Goal: Task Accomplishment & Management: Use online tool/utility

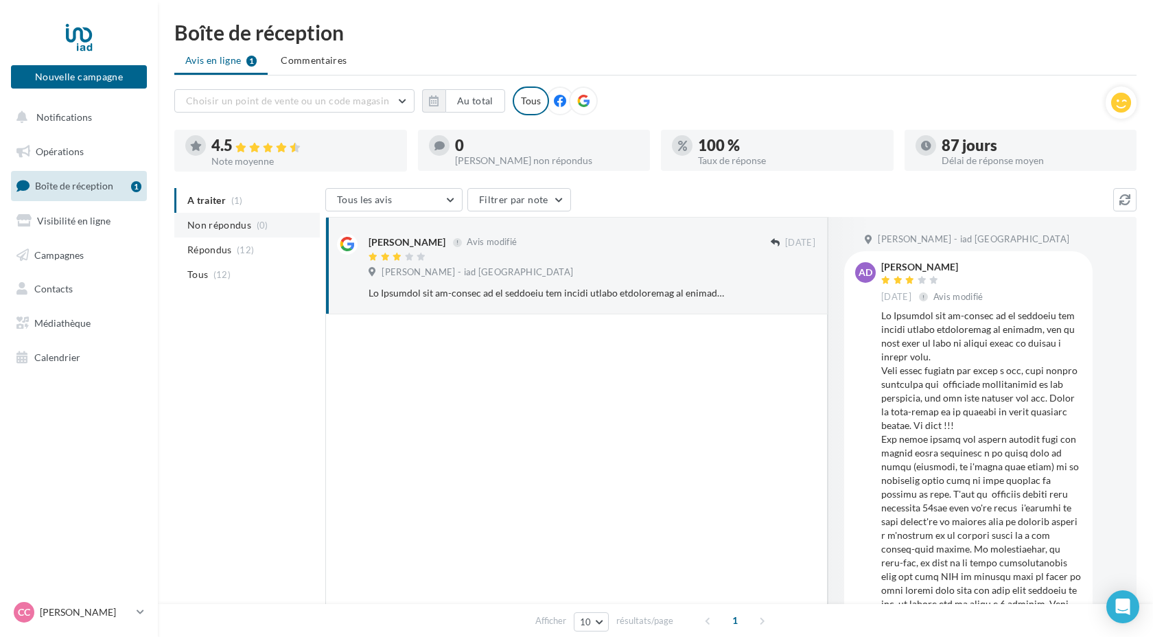
click at [245, 225] on span "Non répondus" at bounding box center [219, 225] width 64 height 14
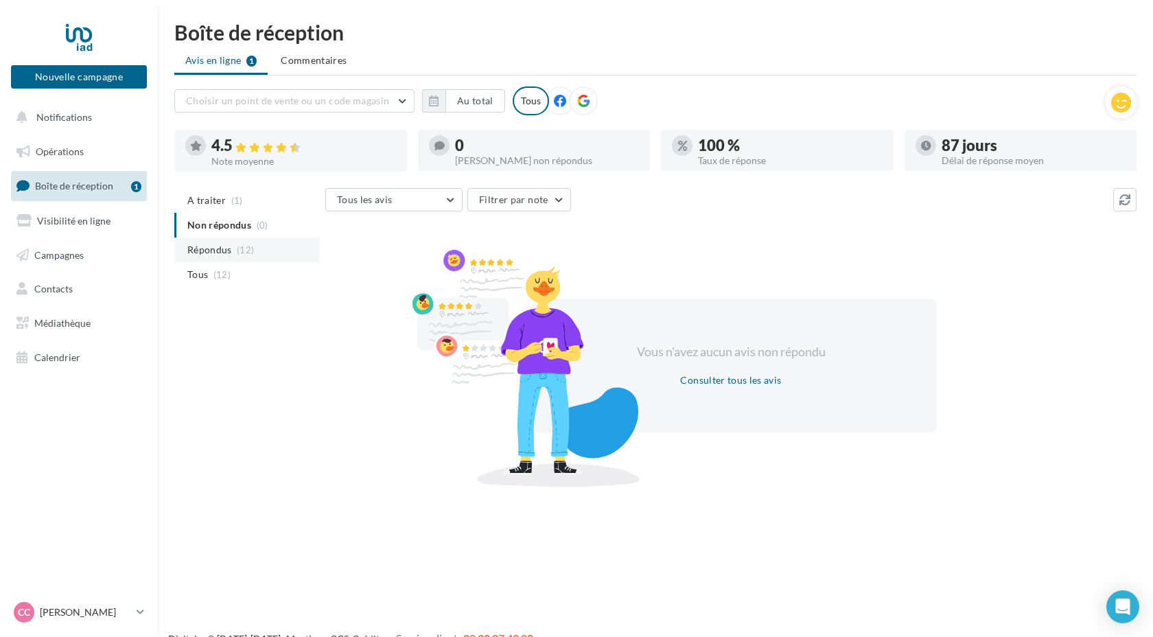
click at [227, 255] on span "Répondus" at bounding box center [209, 250] width 45 height 14
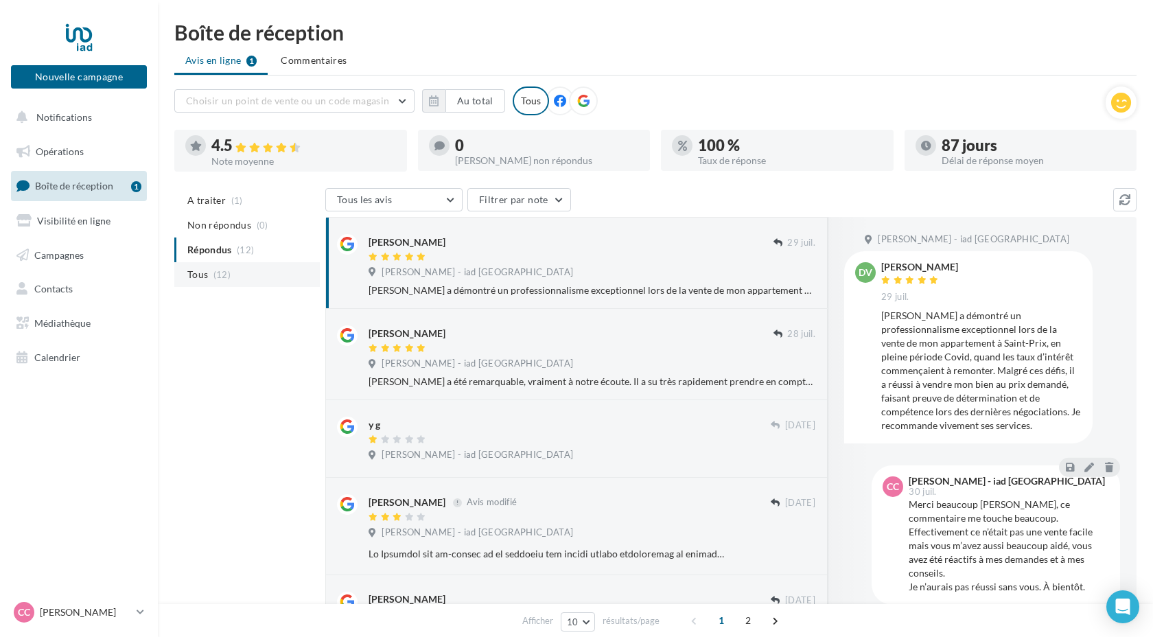
click at [223, 275] on span "(12)" at bounding box center [221, 274] width 17 height 11
click at [211, 201] on span "A traiter" at bounding box center [206, 201] width 38 height 14
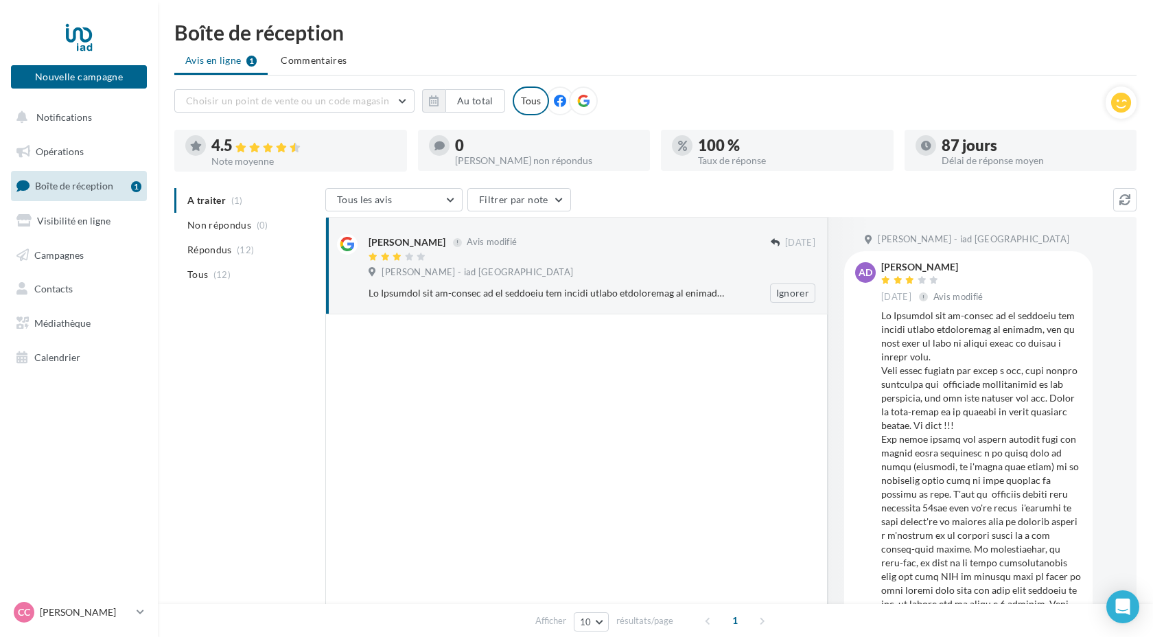
click at [617, 267] on div "Carl CONVERTY - iad France" at bounding box center [592, 273] width 447 height 15
click at [800, 295] on button "Ignorer" at bounding box center [792, 293] width 45 height 19
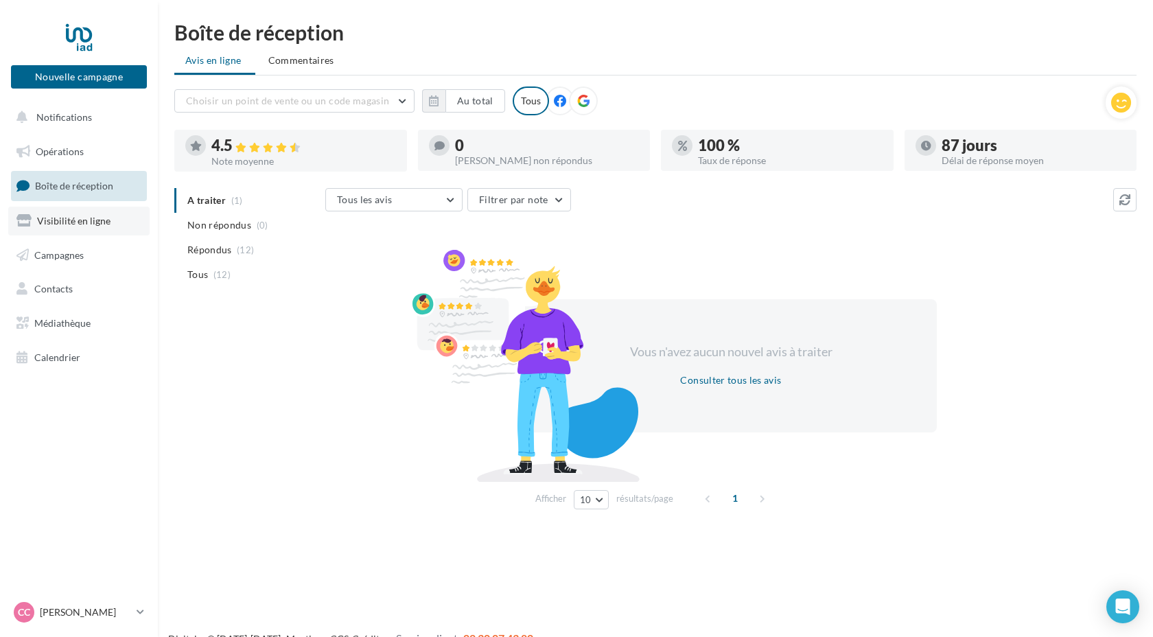
click at [95, 223] on span "Visibilité en ligne" at bounding box center [73, 221] width 73 height 12
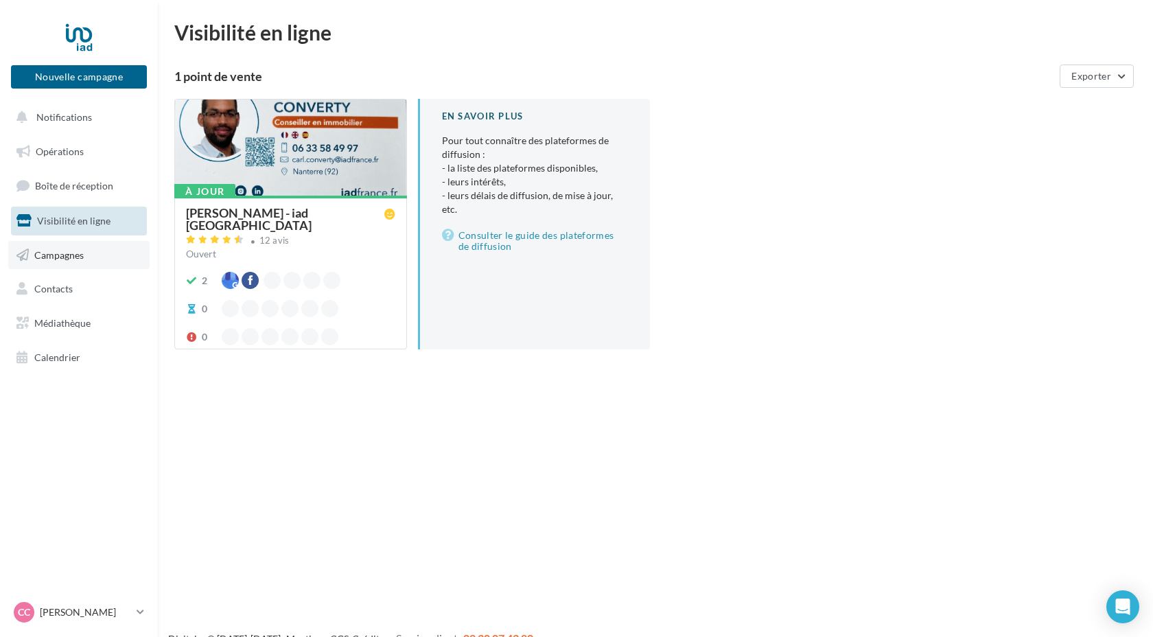
click at [67, 258] on span "Campagnes" at bounding box center [58, 255] width 49 height 12
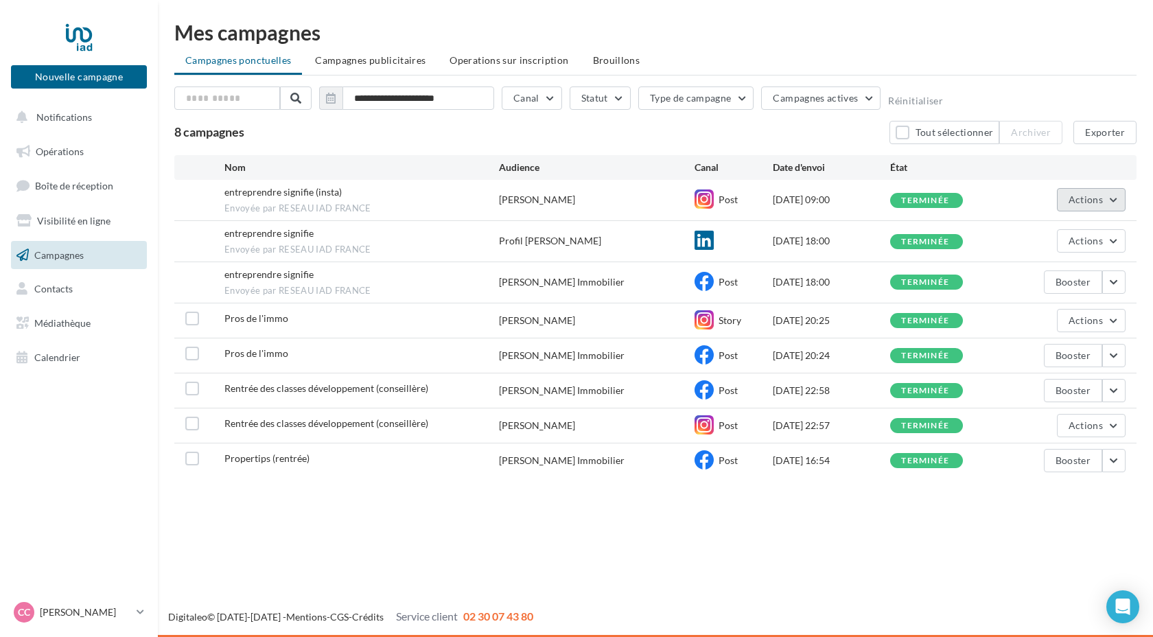
click at [1116, 198] on button "Actions" at bounding box center [1091, 199] width 69 height 23
click at [1039, 227] on button "Voir les résultats" at bounding box center [1057, 232] width 137 height 36
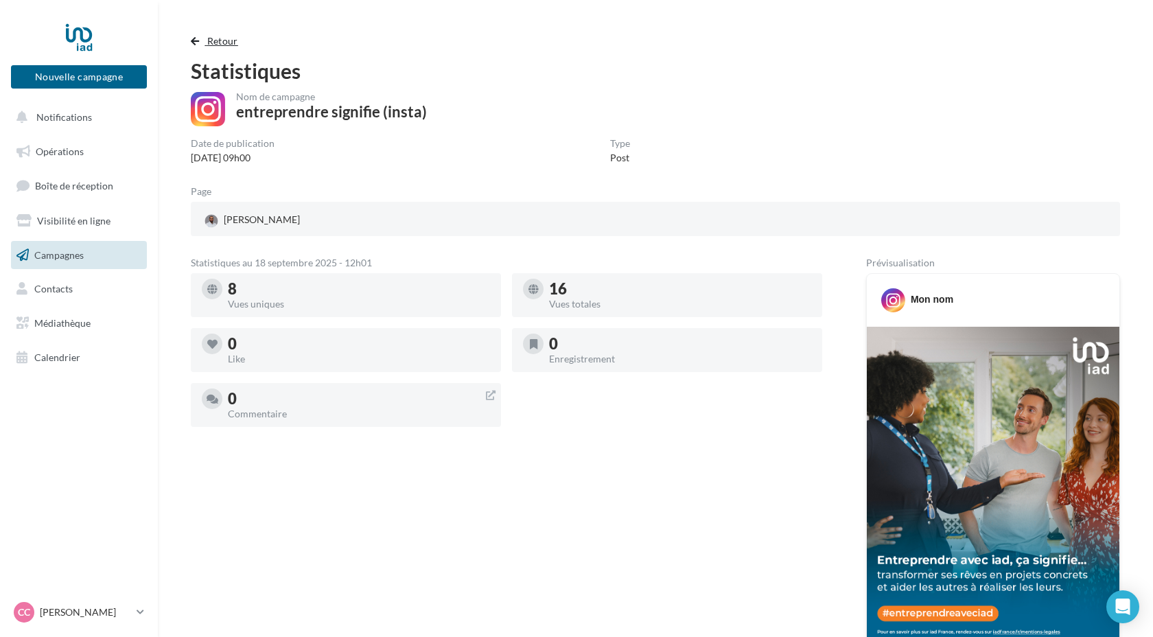
click at [193, 43] on span "button" at bounding box center [195, 41] width 8 height 10
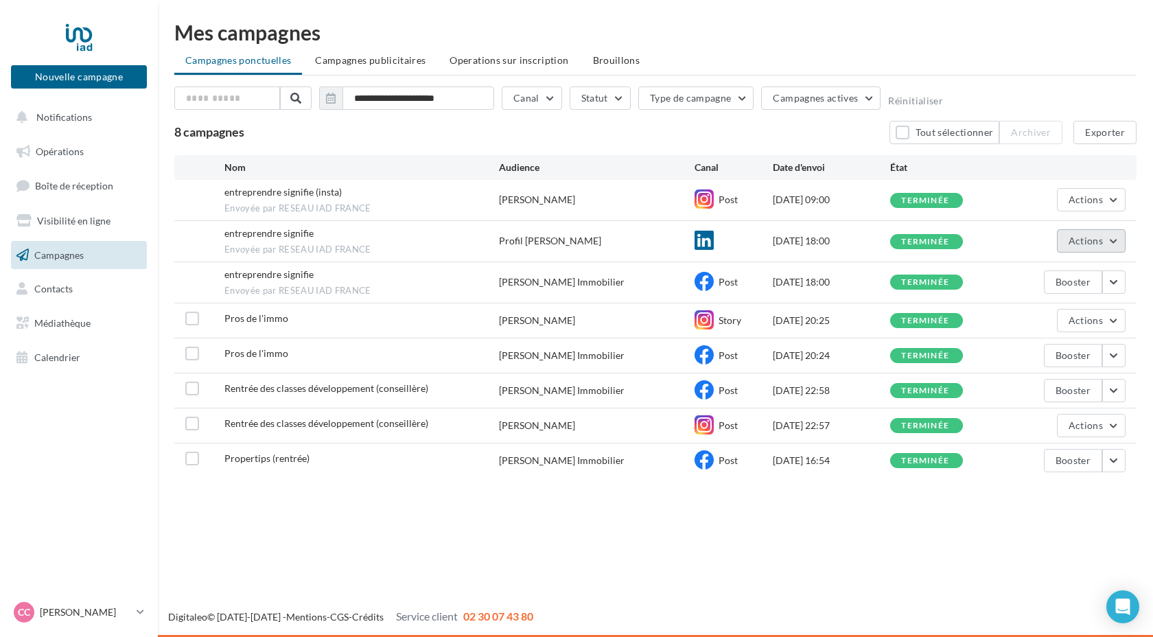
click at [1111, 240] on button "Actions" at bounding box center [1091, 240] width 69 height 23
click at [1063, 272] on button "Voir les résultats" at bounding box center [1057, 273] width 137 height 36
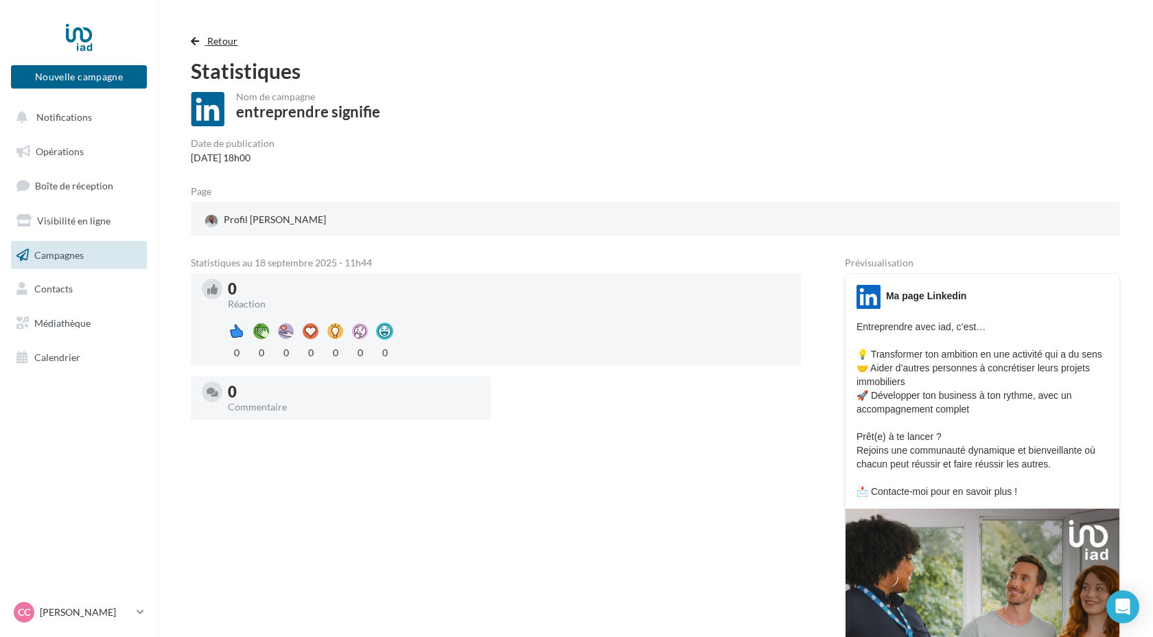
click at [194, 43] on span "button" at bounding box center [195, 41] width 8 height 10
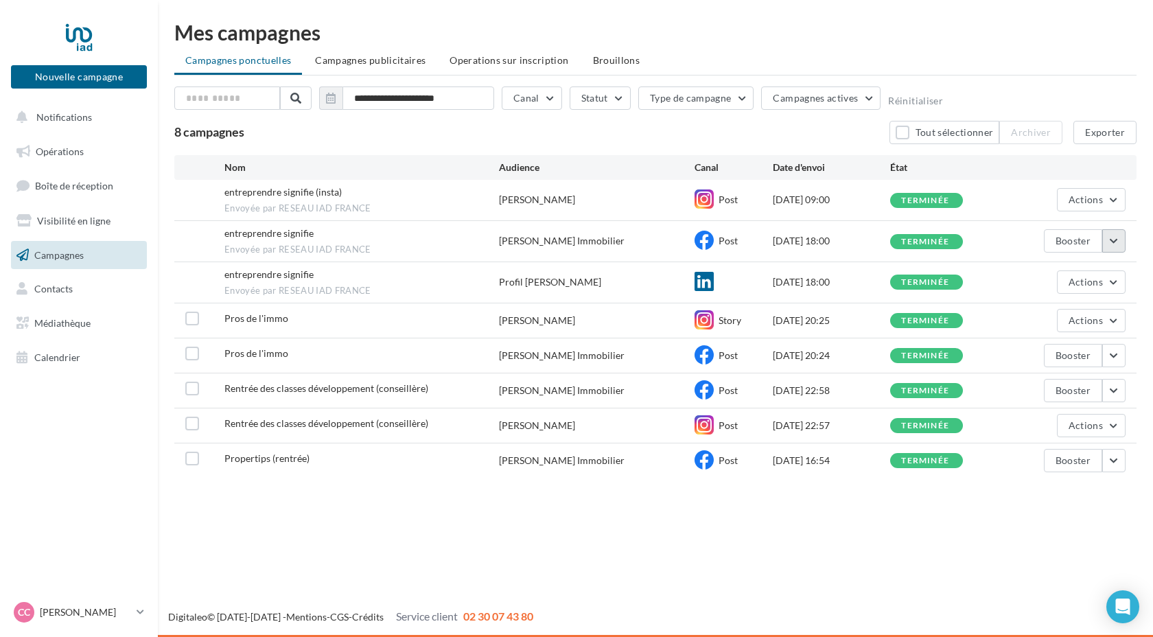
click at [1119, 244] on button "button" at bounding box center [1114, 240] width 23 height 23
click at [1085, 272] on button "Voir les résultats" at bounding box center [1057, 273] width 137 height 36
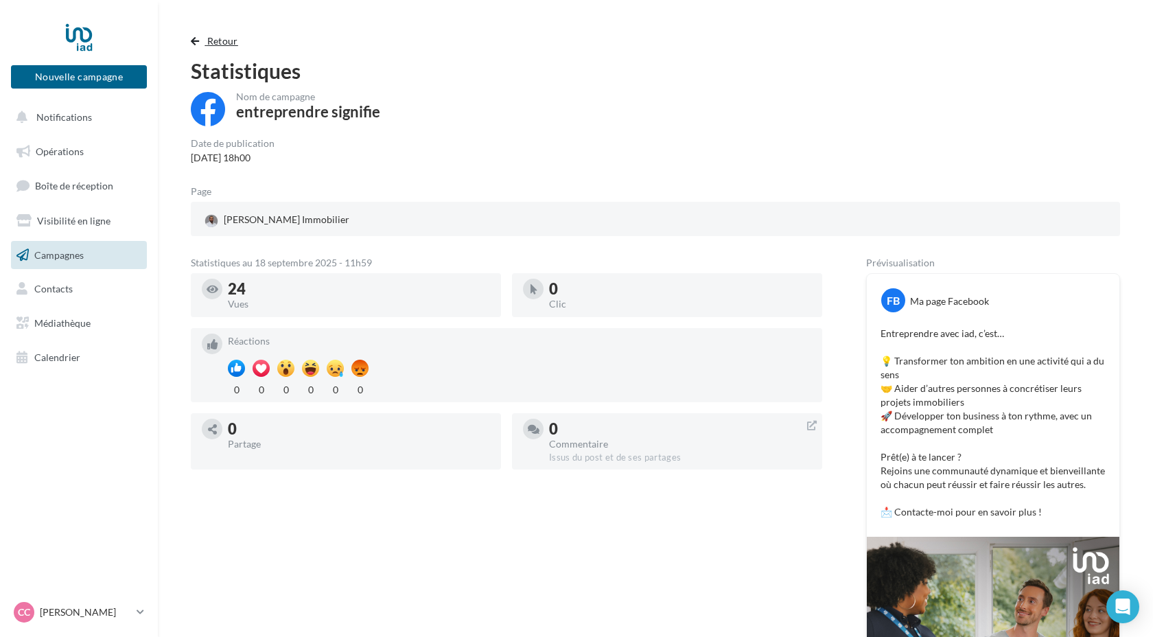
click at [195, 41] on span "button" at bounding box center [195, 41] width 8 height 10
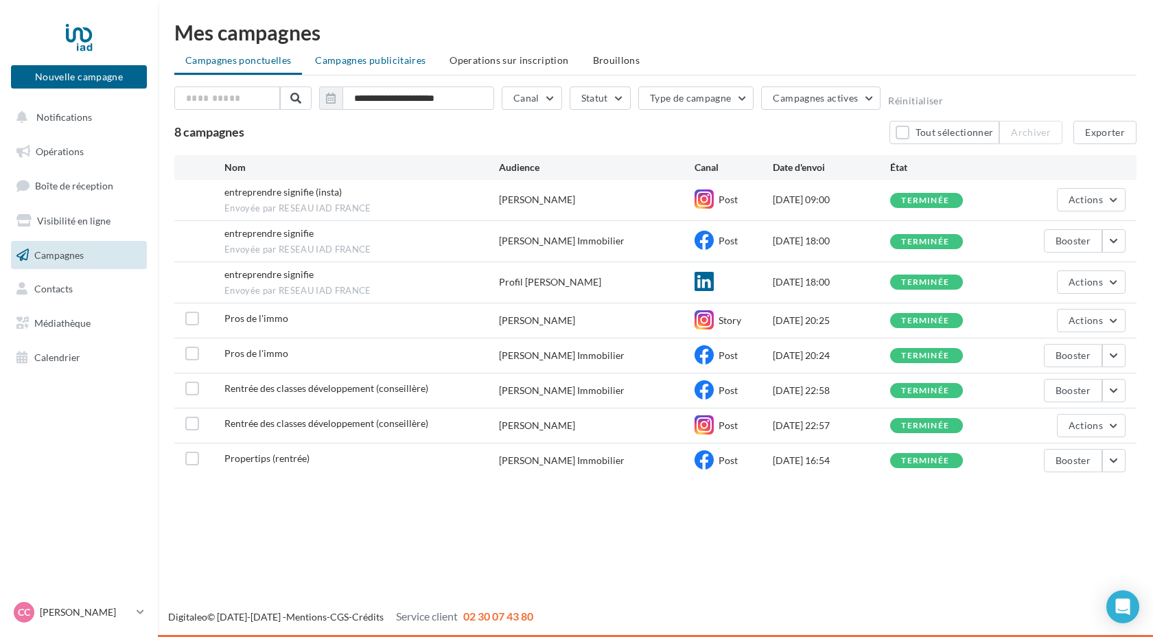
click at [343, 60] on span "Campagnes publicitaires" at bounding box center [370, 60] width 111 height 12
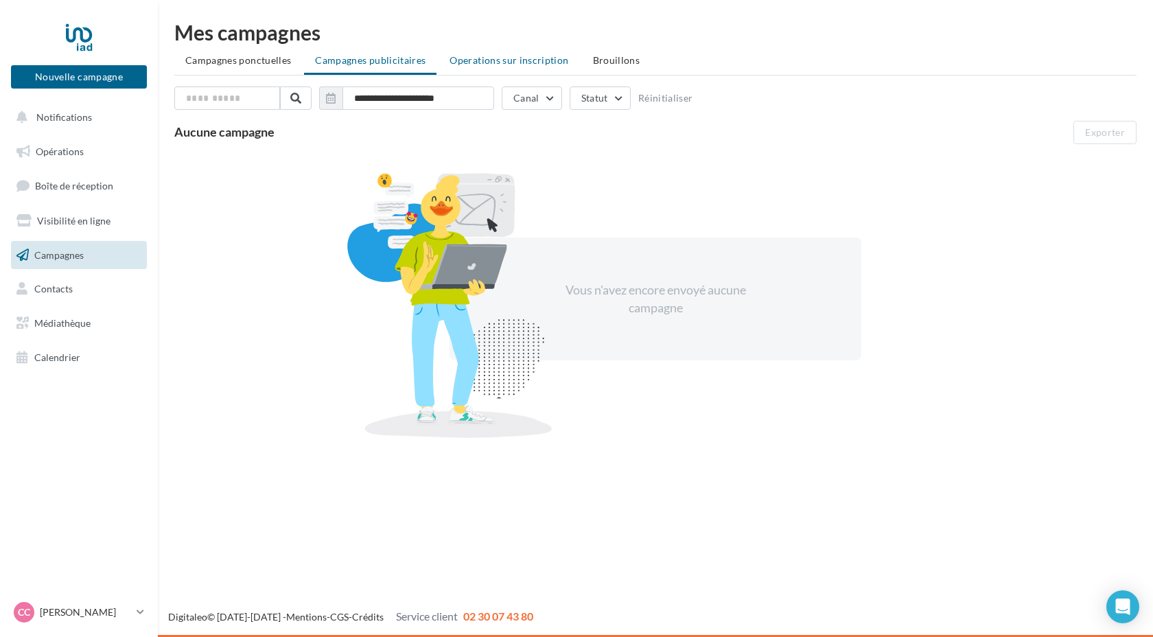
click at [480, 60] on span "Operations sur inscription" at bounding box center [509, 60] width 119 height 12
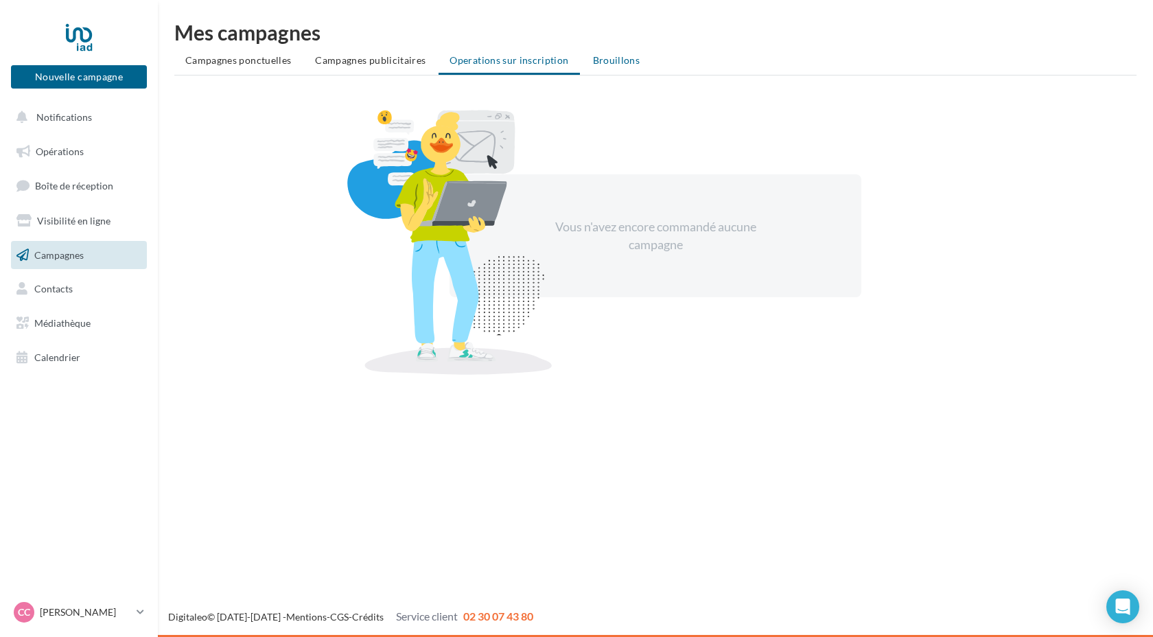
click at [609, 59] on span "Brouillons" at bounding box center [616, 60] width 47 height 12
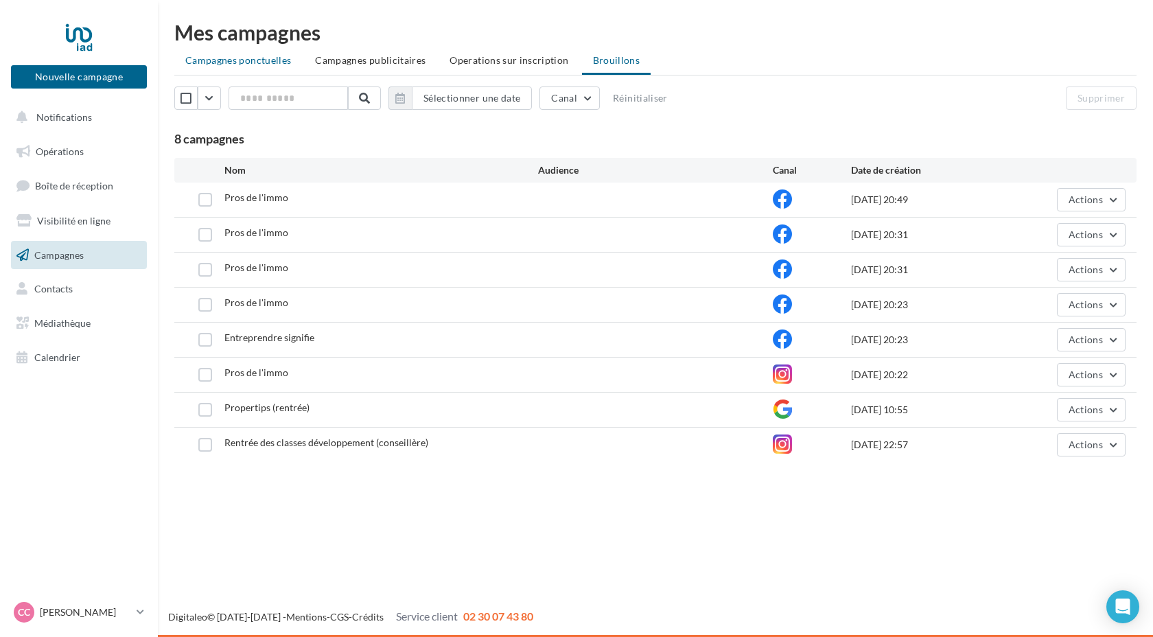
click at [279, 64] on span "Campagnes ponctuelles" at bounding box center [238, 60] width 106 height 12
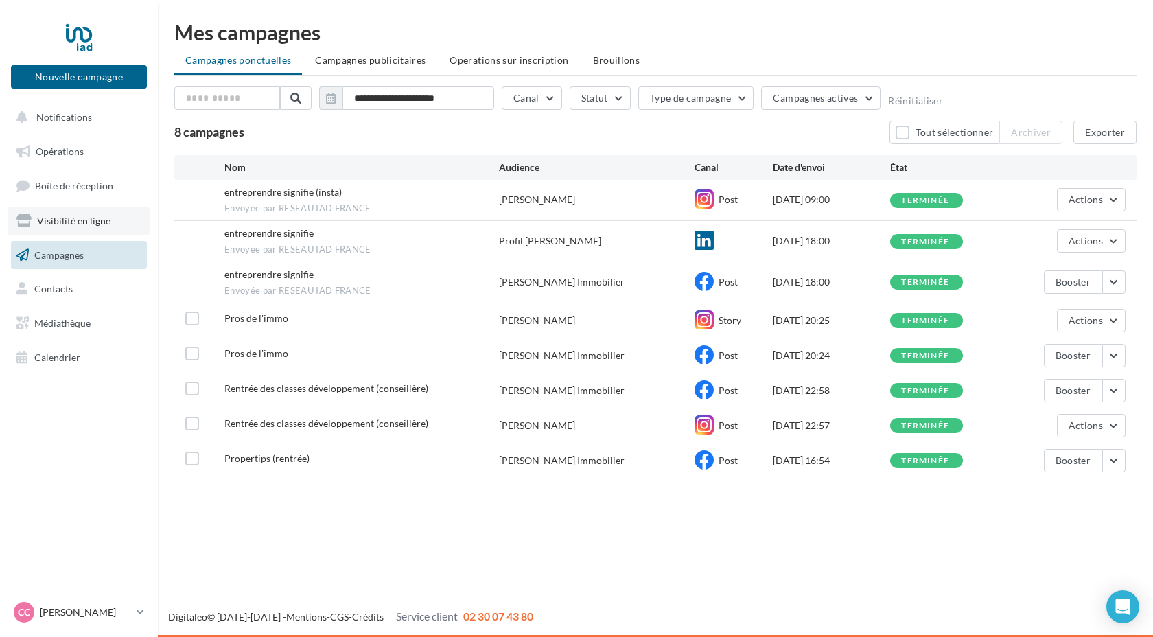
click at [93, 218] on span "Visibilité en ligne" at bounding box center [73, 221] width 73 height 12
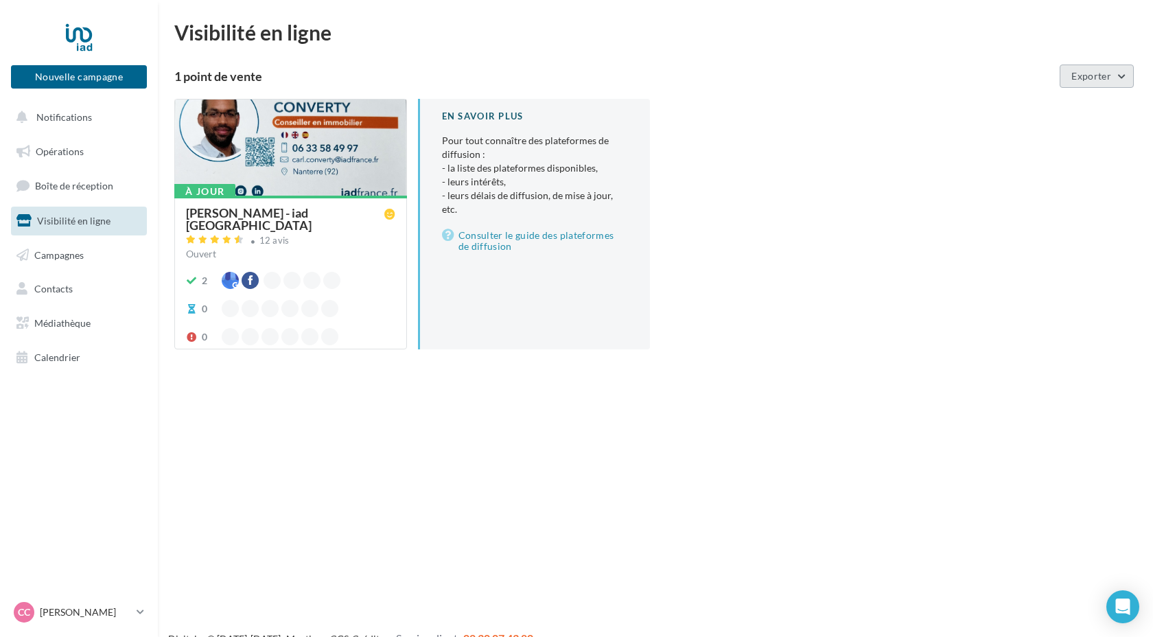
click at [1122, 76] on button "Exporter" at bounding box center [1097, 76] width 74 height 23
click at [892, 235] on div "À jour Carl CONVERTY - iad France 12 avis Ouvert 2 0 0 En savoir plus Pour tout…" at bounding box center [660, 235] width 973 height 273
click at [68, 259] on span "Campagnes" at bounding box center [58, 255] width 49 height 12
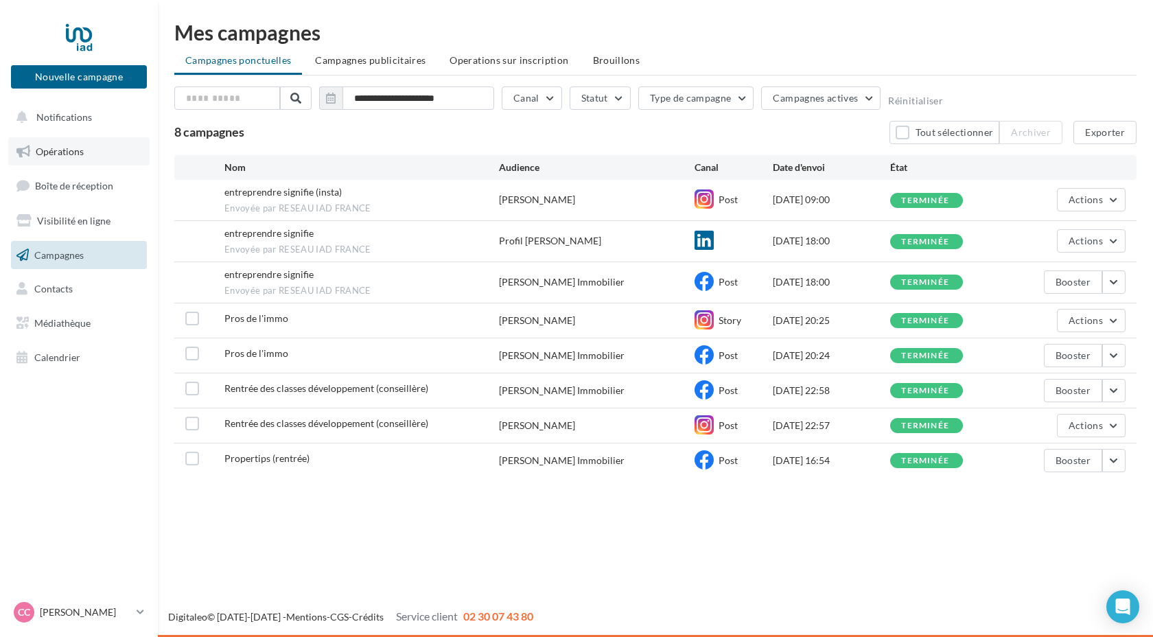
click at [67, 155] on span "Opérations" at bounding box center [60, 152] width 48 height 12
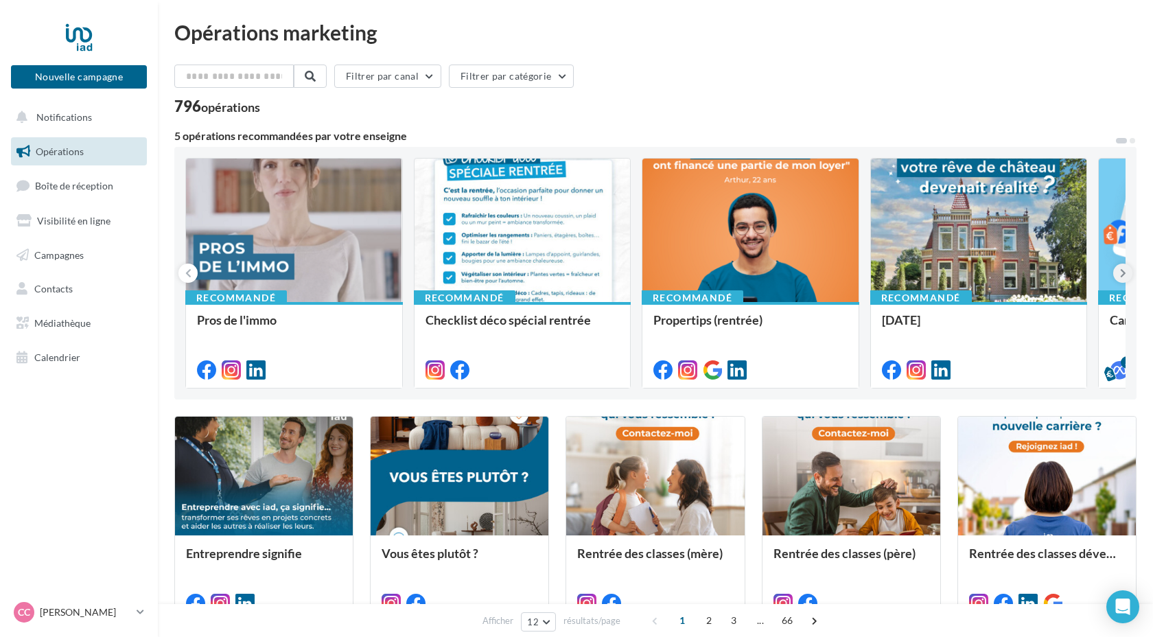
click at [1123, 276] on icon at bounding box center [1123, 273] width 6 height 14
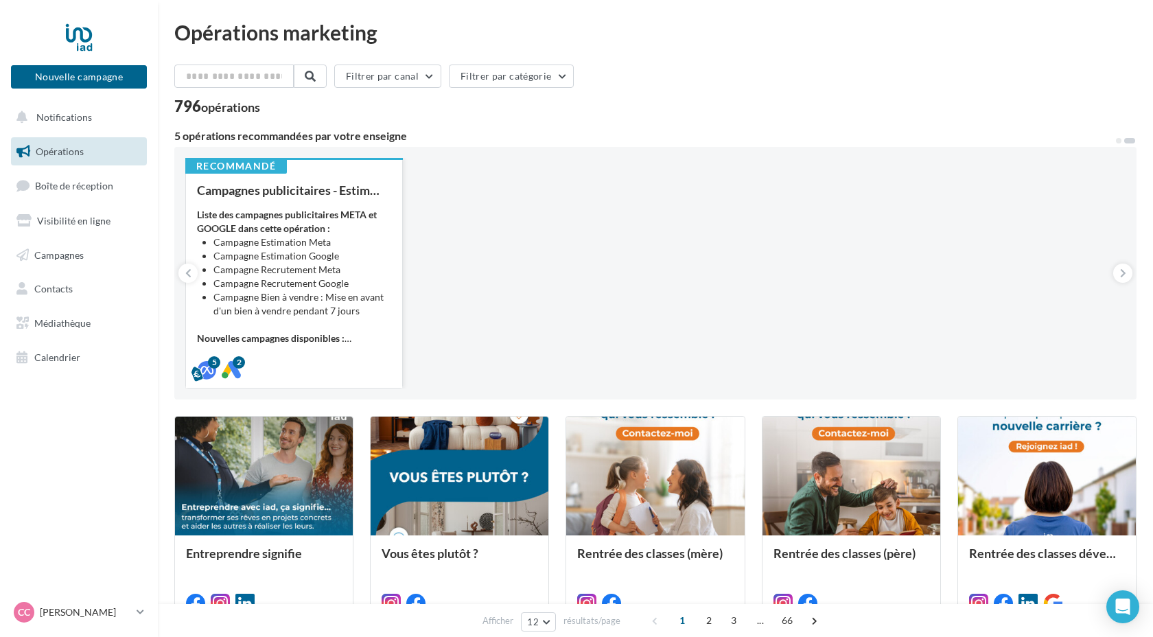
click at [359, 265] on li "Campagne Recrutement Meta" at bounding box center [302, 270] width 178 height 14
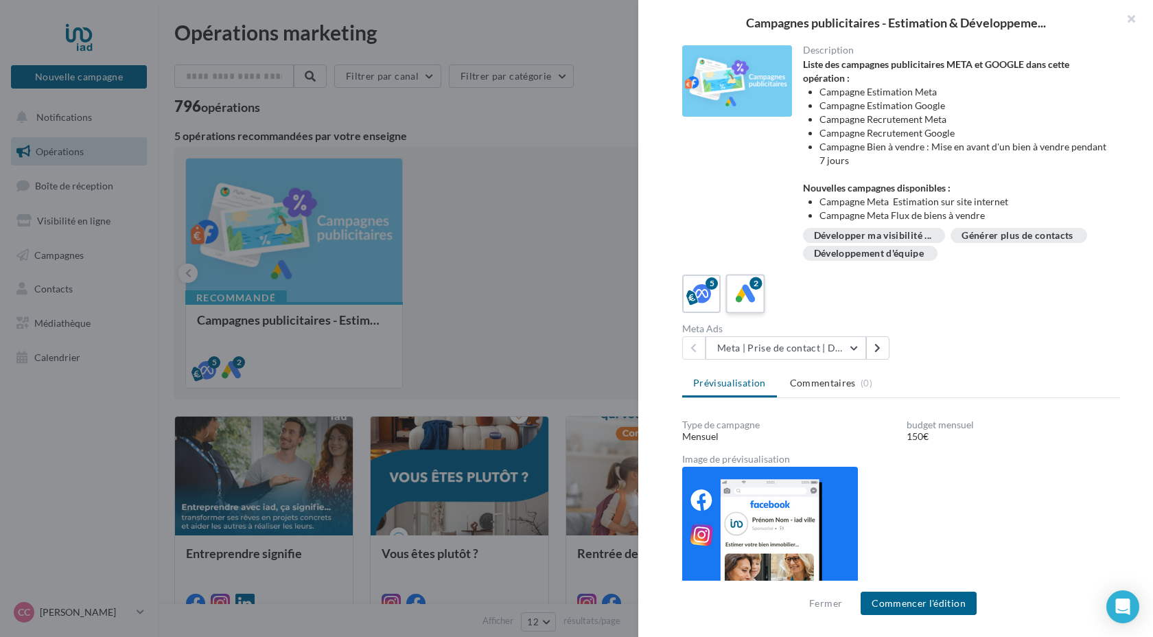
click at [745, 299] on icon at bounding box center [746, 294] width 20 height 20
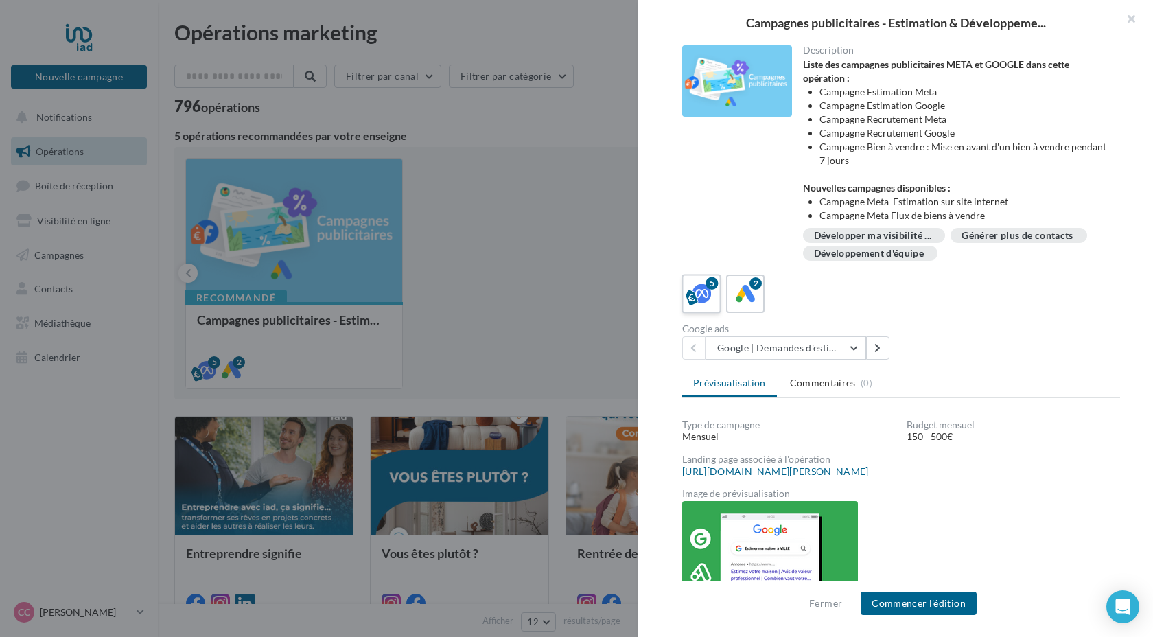
click at [712, 300] on div "5" at bounding box center [701, 293] width 25 height 25
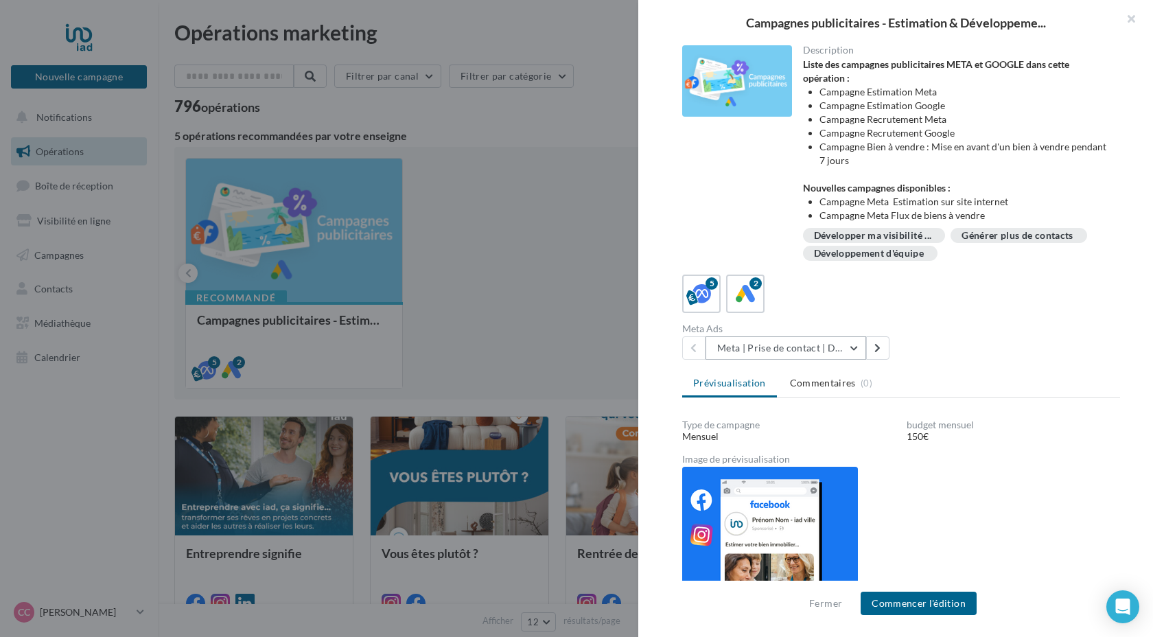
click at [853, 348] on button "Meta | Prise de contact | Demandes d'estimation" at bounding box center [786, 347] width 161 height 23
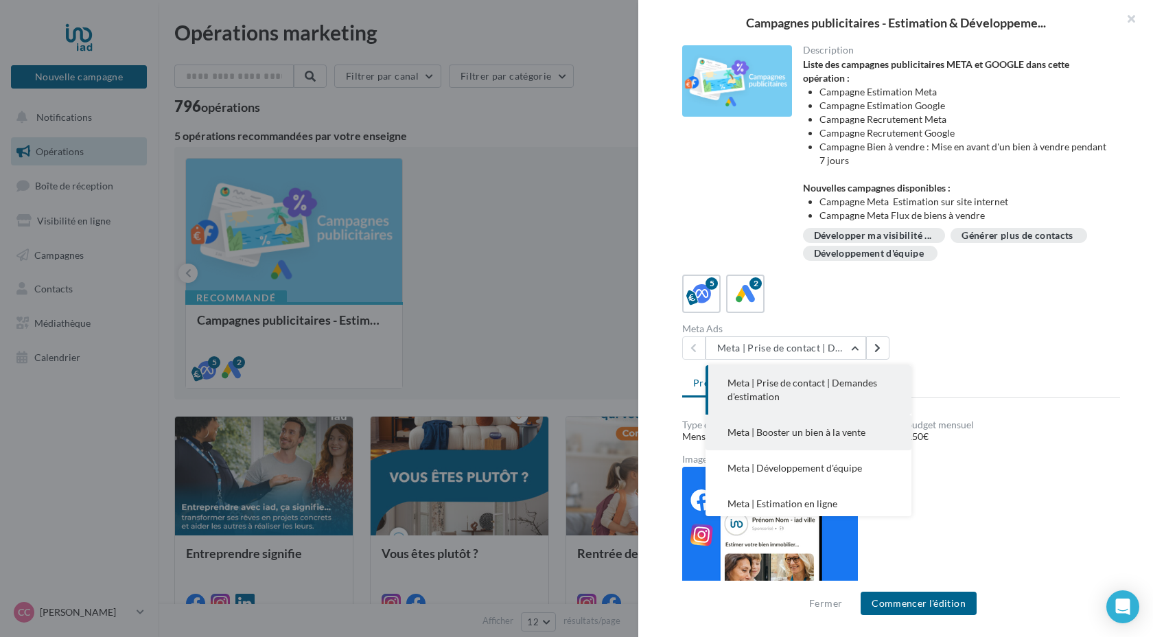
click at [851, 433] on span "Meta | Booster un bien à la vente" at bounding box center [797, 432] width 138 height 12
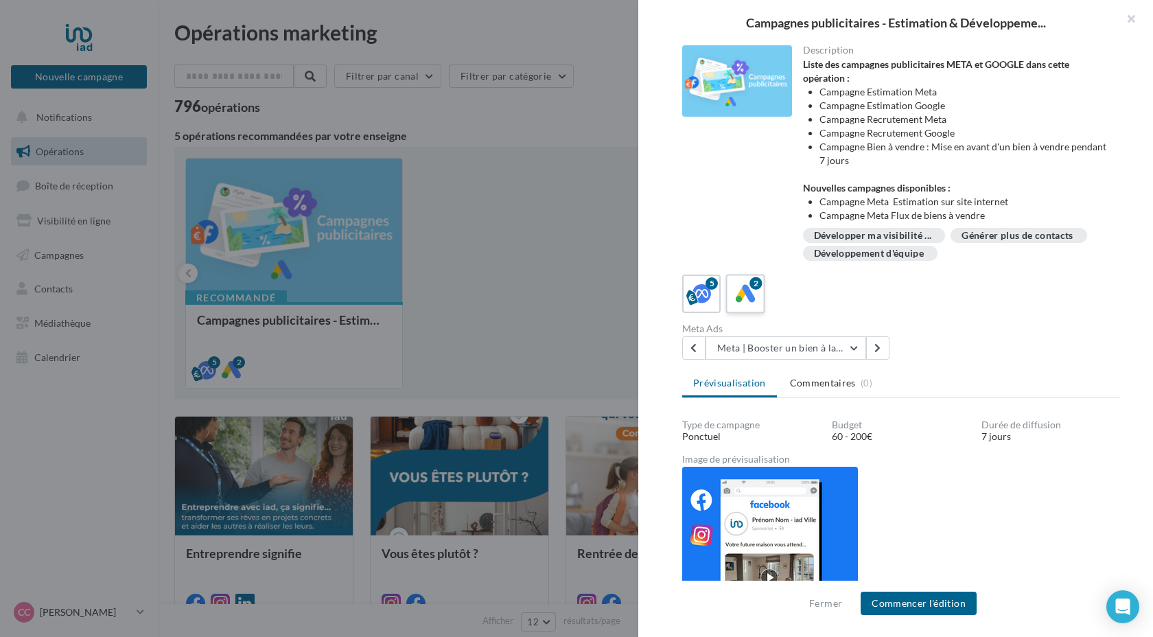
click at [754, 299] on icon at bounding box center [746, 294] width 20 height 20
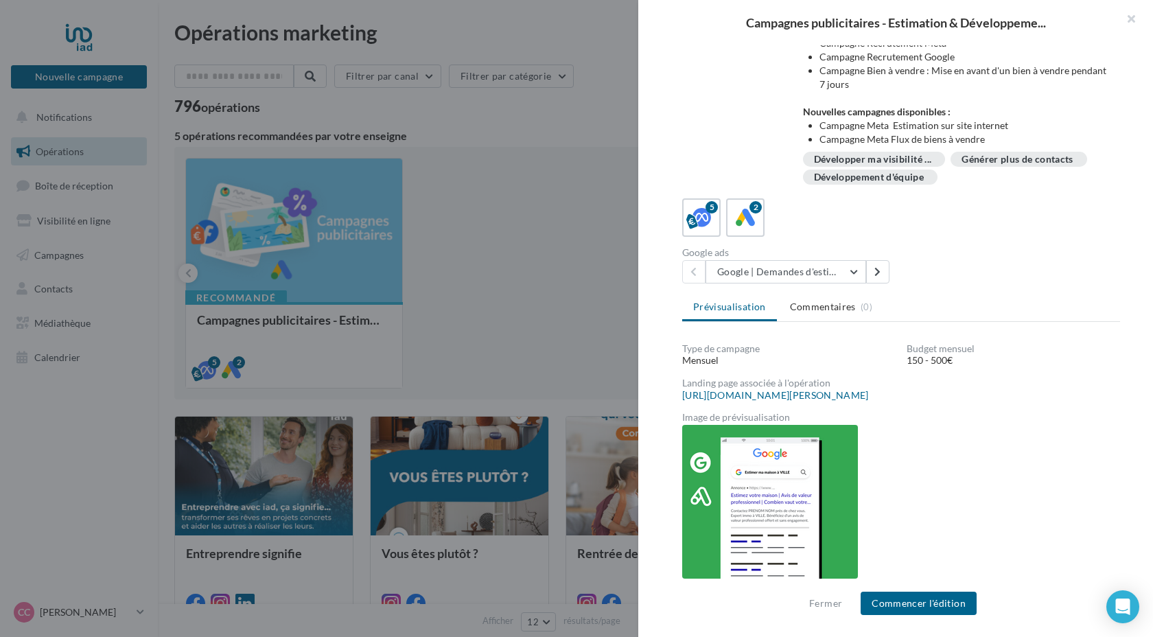
scroll to position [82, 0]
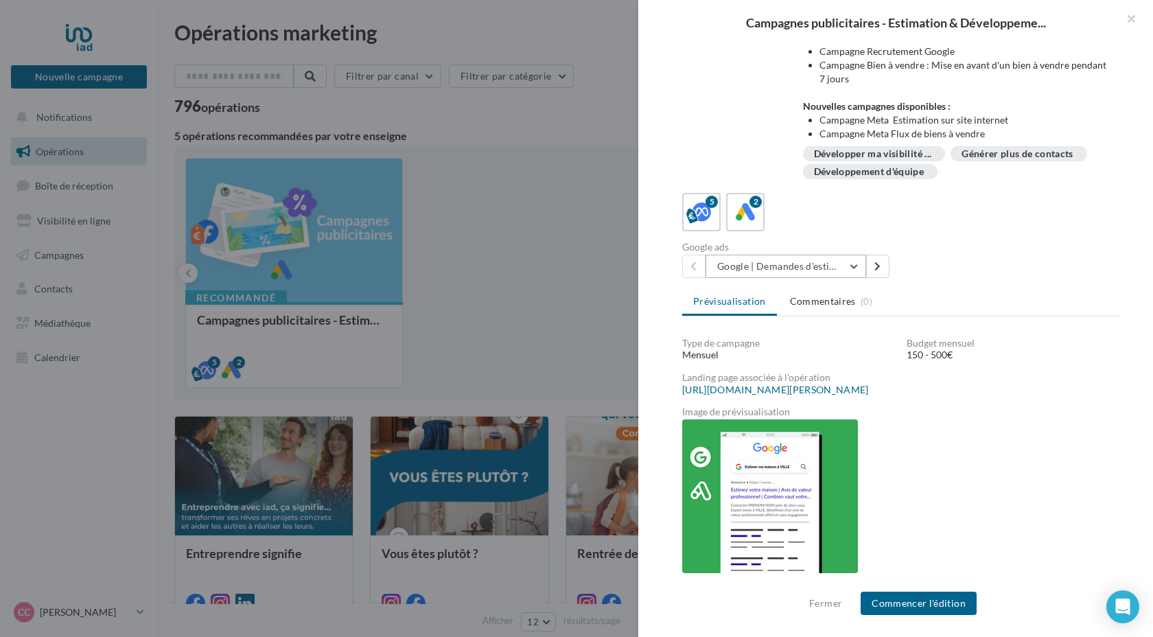
click at [854, 269] on button "Google | Demandes d'estimation" at bounding box center [786, 266] width 161 height 23
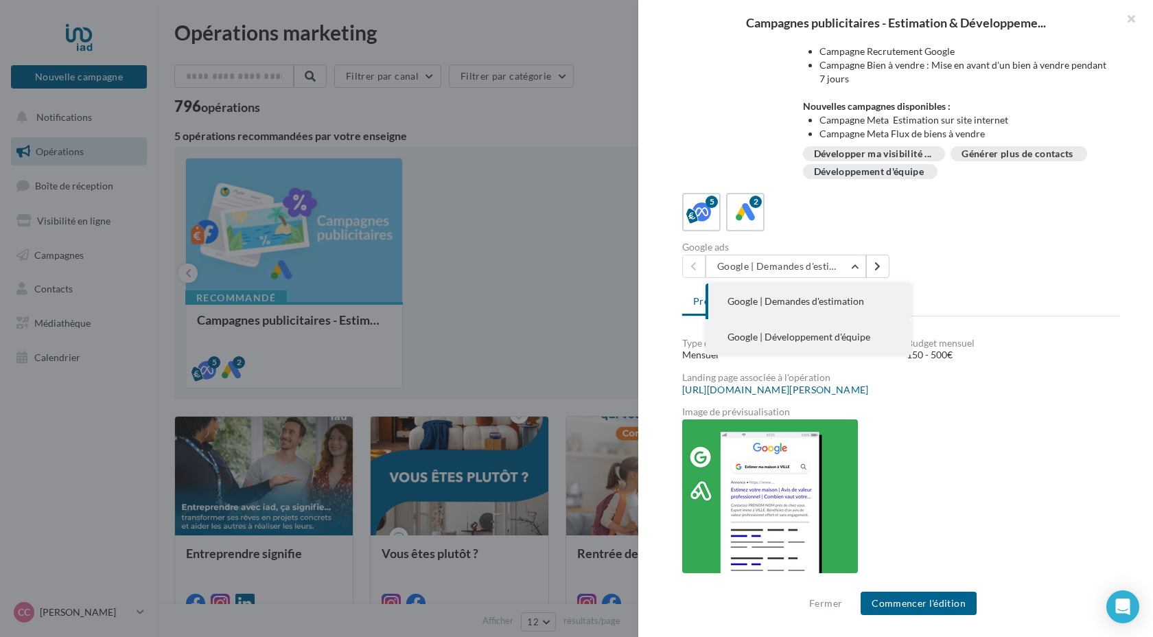
click at [861, 335] on span "Google | Développement d'équipe" at bounding box center [799, 337] width 143 height 12
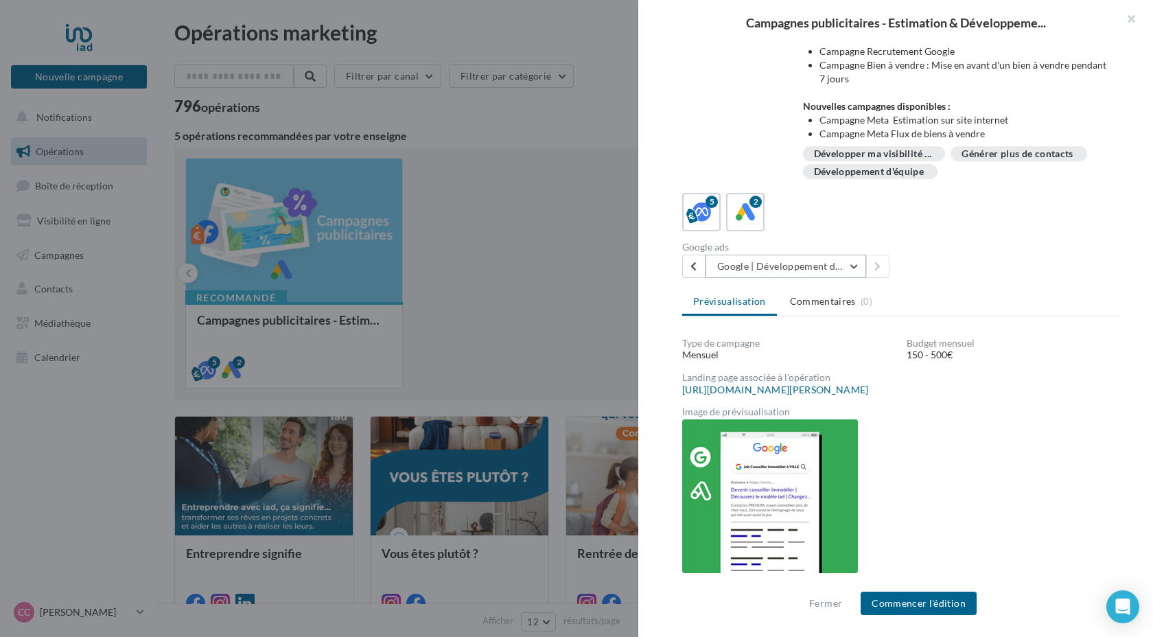
click at [850, 267] on button "Google | Développement d'équipe" at bounding box center [786, 266] width 161 height 23
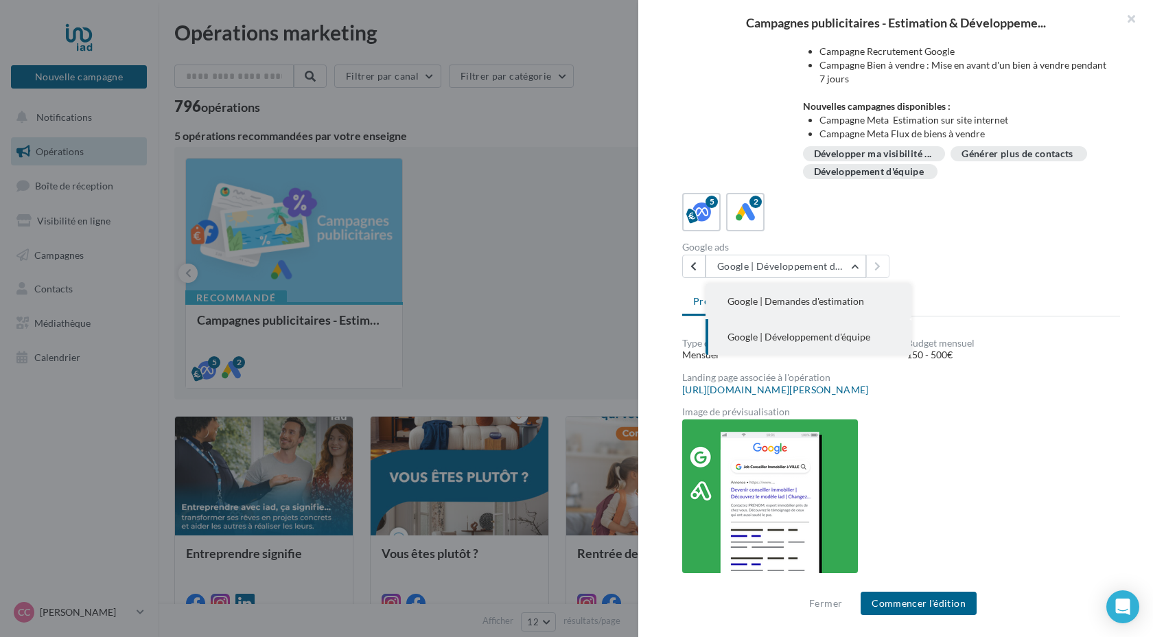
click at [828, 301] on span "Google | Demandes d'estimation" at bounding box center [796, 301] width 137 height 12
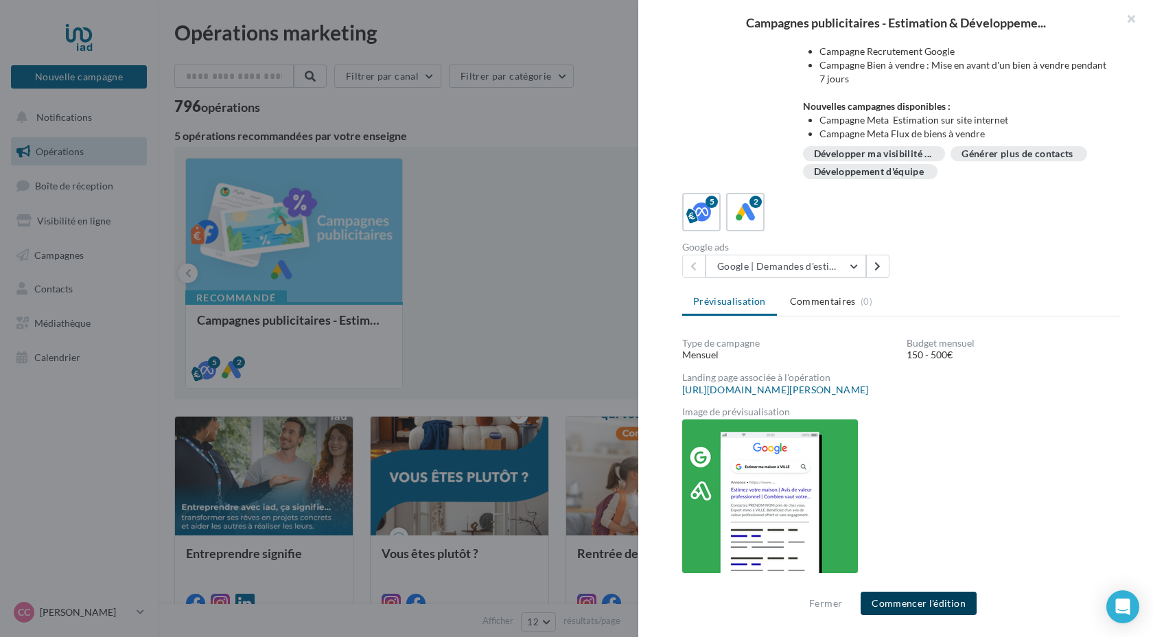
click at [949, 607] on button "Commencer l'édition" at bounding box center [919, 603] width 116 height 23
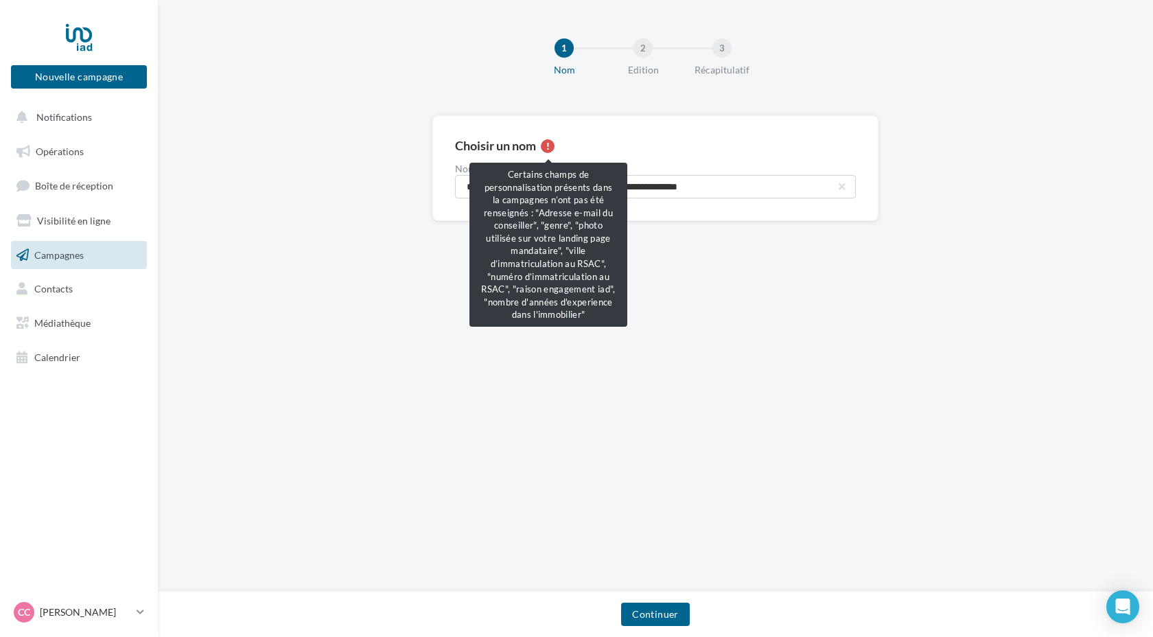
click at [551, 146] on div at bounding box center [548, 146] width 14 height 14
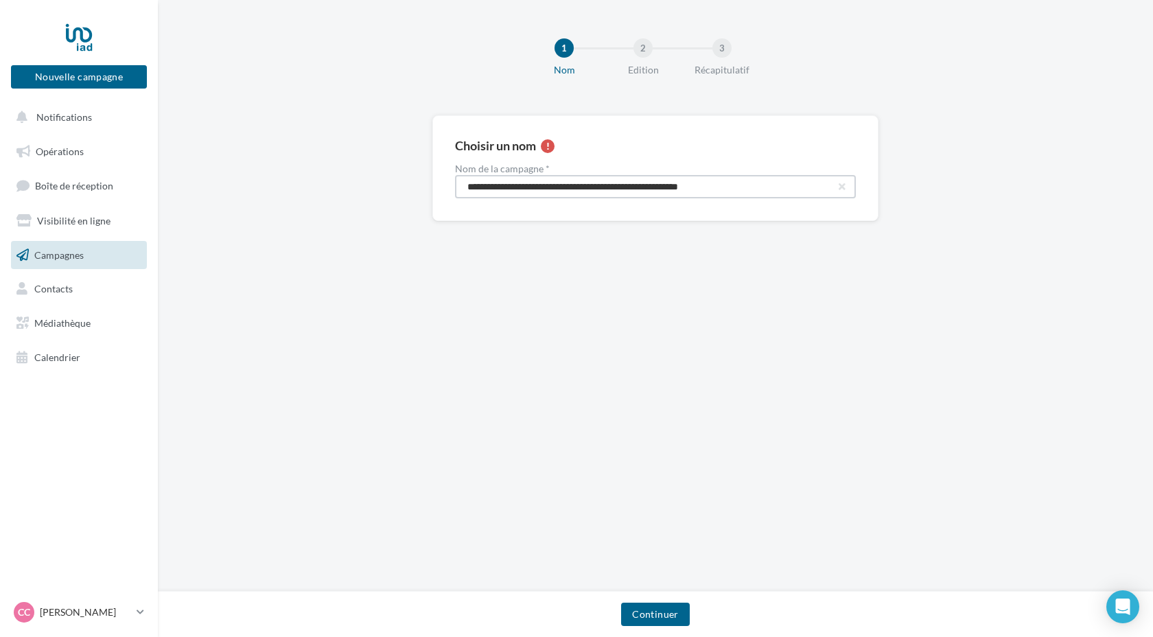
click at [570, 188] on input "**********" at bounding box center [655, 186] width 401 height 23
click at [843, 189] on button "button" at bounding box center [842, 186] width 5 height 5
click at [76, 227] on link "Visibilité en ligne" at bounding box center [78, 221] width 141 height 29
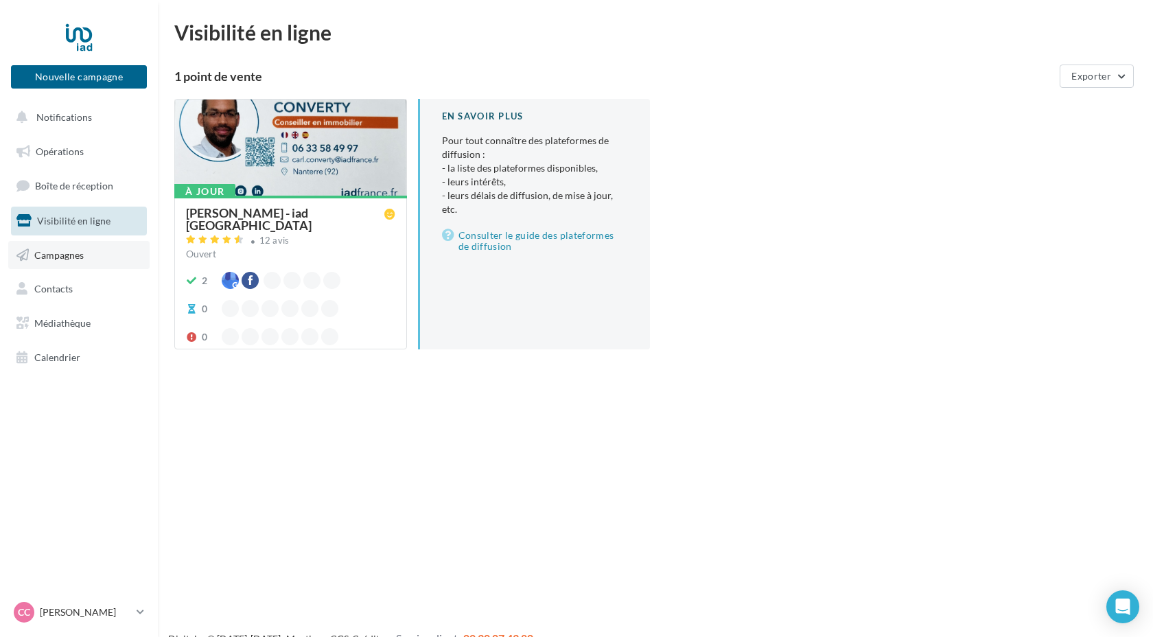
click at [69, 262] on link "Campagnes" at bounding box center [78, 255] width 141 height 29
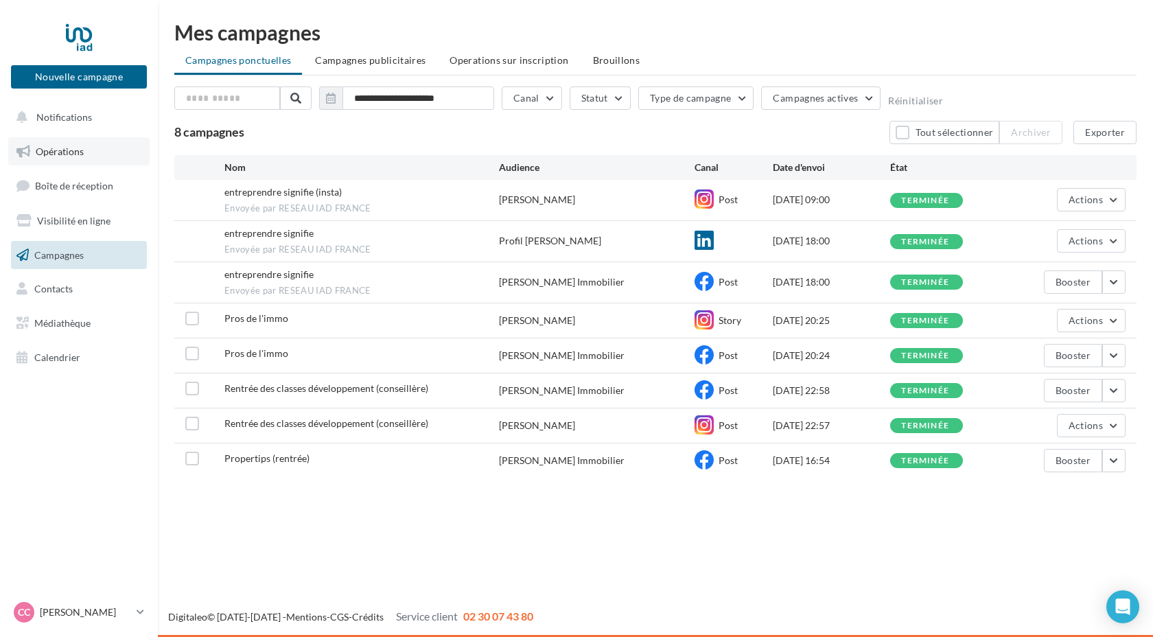
click at [66, 153] on span "Opérations" at bounding box center [60, 152] width 48 height 12
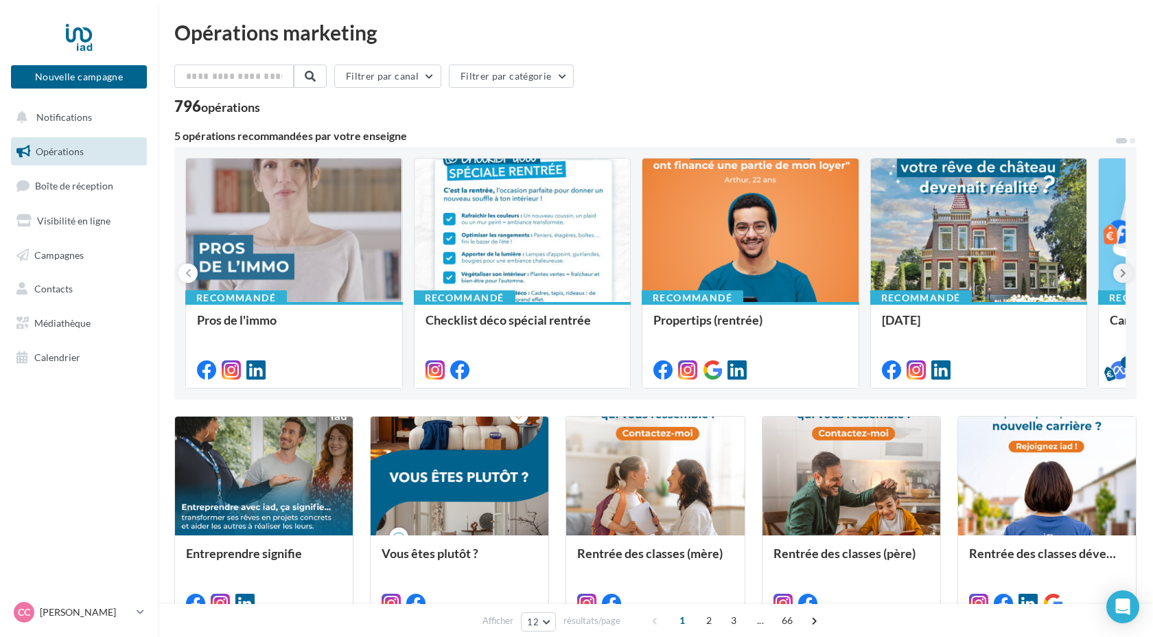
click at [1124, 270] on icon at bounding box center [1123, 273] width 6 height 14
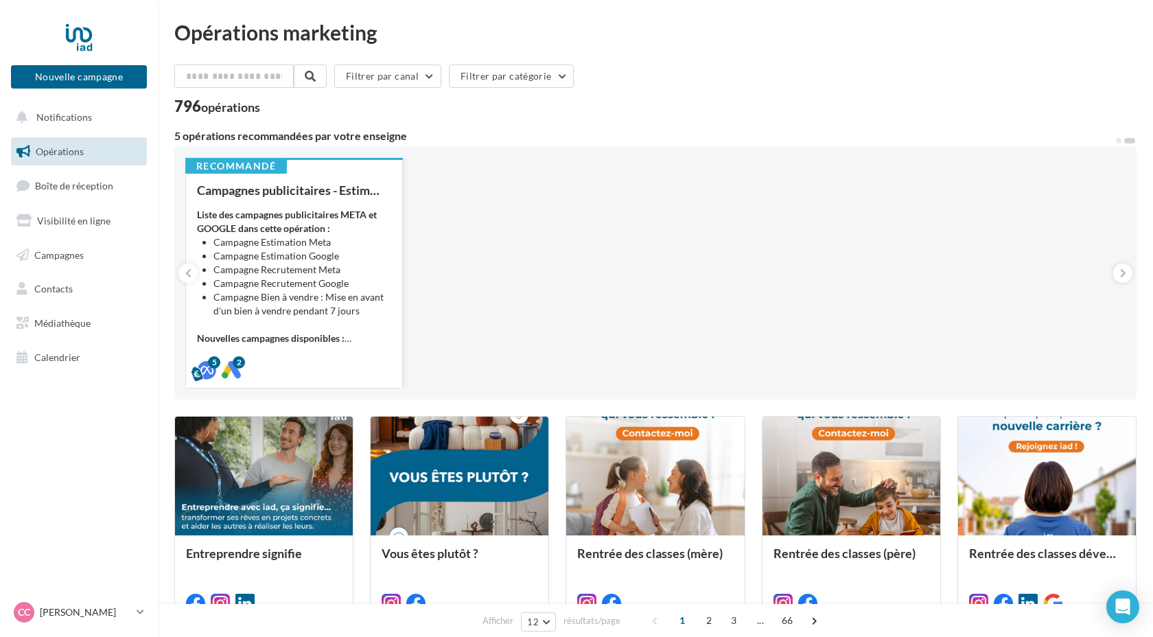
click at [284, 356] on div "5 2" at bounding box center [294, 368] width 216 height 38
click at [283, 292] on li "Campagne Bien à vendre : Mise en avant d'un bien à vendre pendant 7 jours" at bounding box center [302, 303] width 178 height 27
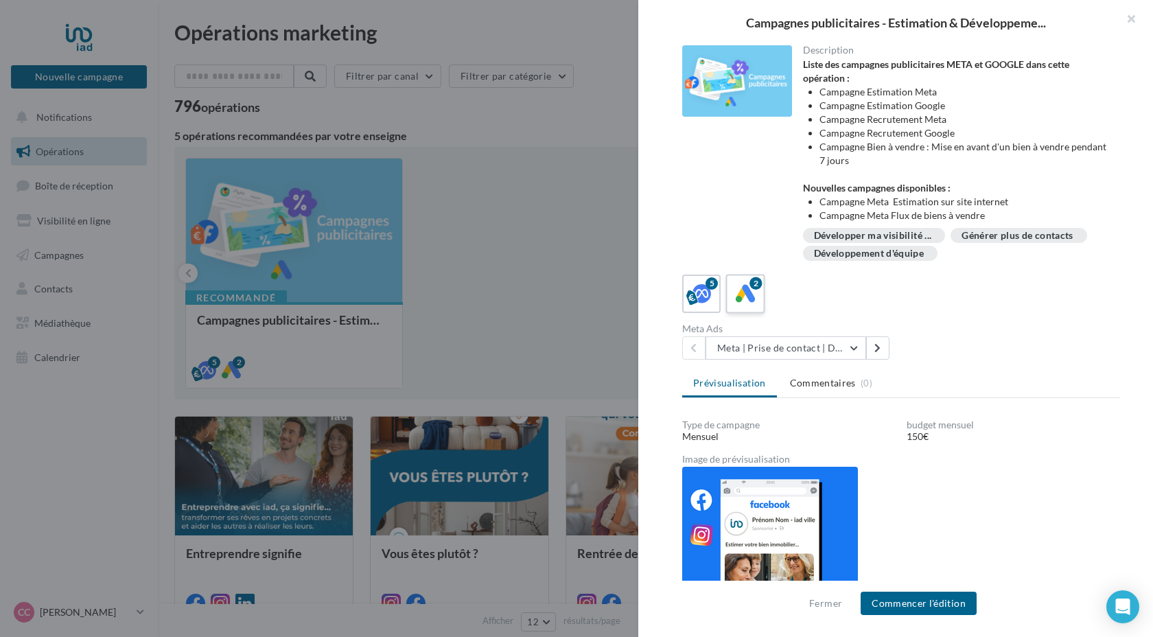
click at [740, 307] on label "2" at bounding box center [745, 293] width 39 height 39
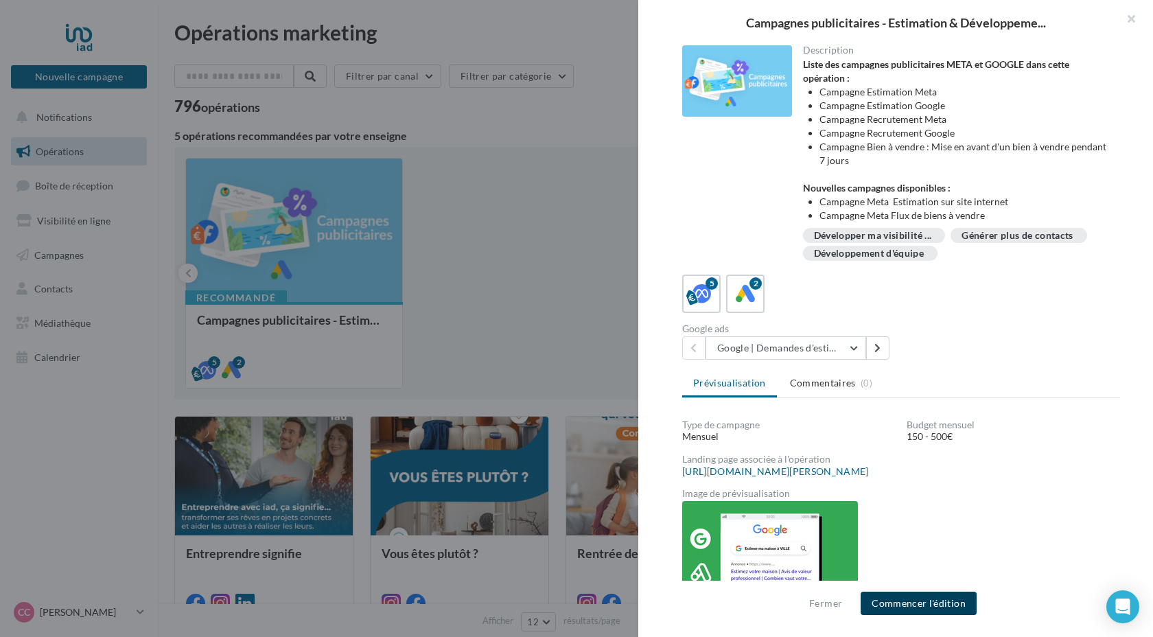
click at [932, 603] on button "Commencer l'édition" at bounding box center [919, 603] width 116 height 23
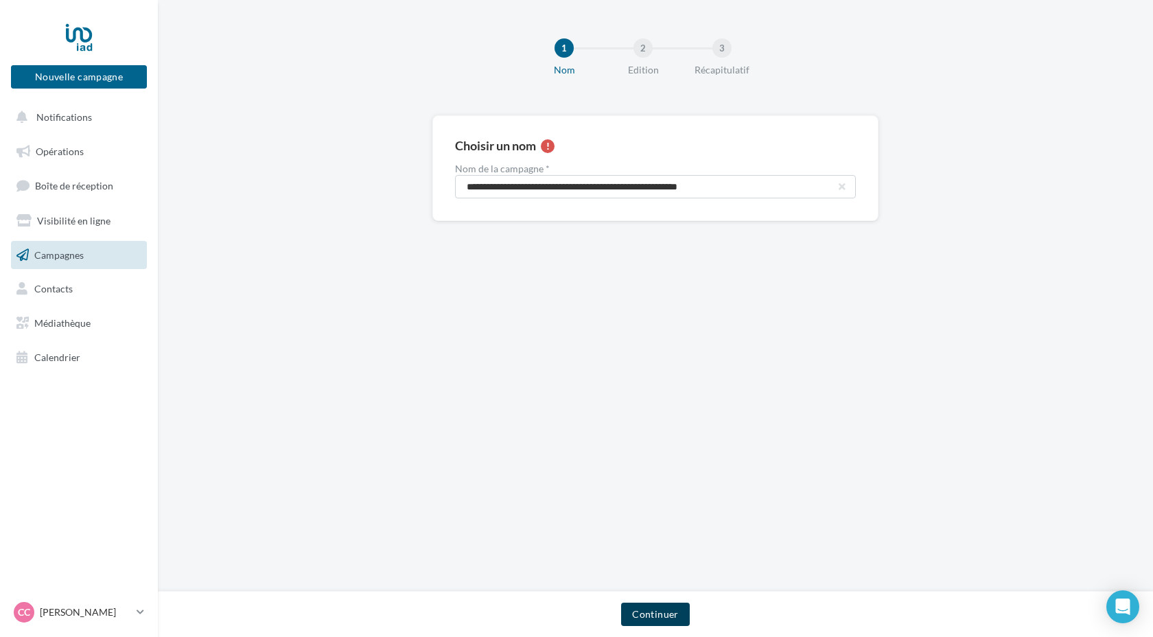
click at [662, 612] on button "Continuer" at bounding box center [655, 614] width 68 height 23
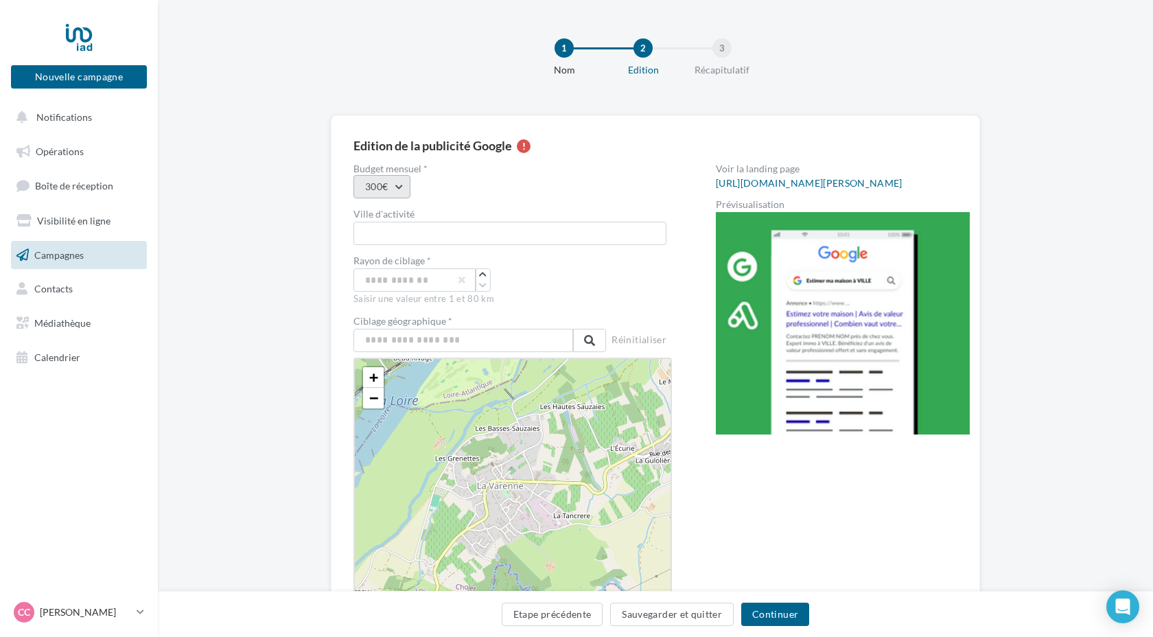
click at [395, 187] on button "300€" at bounding box center [382, 186] width 57 height 23
click at [393, 222] on div "150€" at bounding box center [439, 223] width 170 height 36
click at [370, 236] on input "text" at bounding box center [510, 233] width 313 height 23
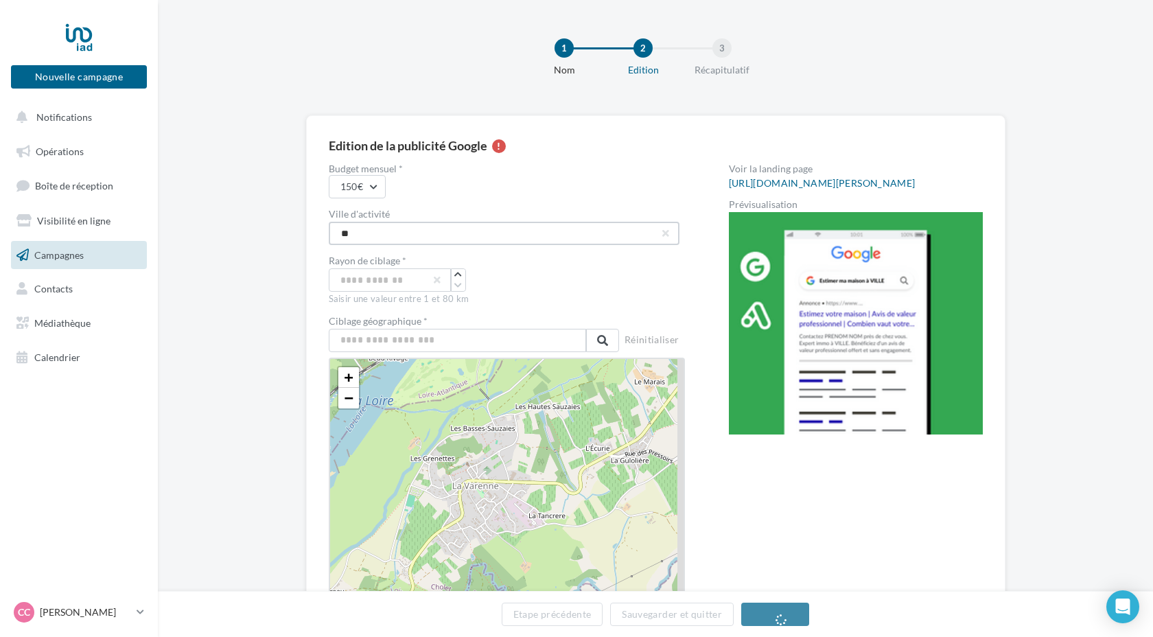
type input "*"
type input "********"
click at [271, 262] on div "Edition de la publicité Google Budget mensuel * 150€ Ville d'activité Nanterre …" at bounding box center [655, 546] width 995 height 863
click at [359, 282] on input "*" at bounding box center [388, 279] width 122 height 23
type input "**"
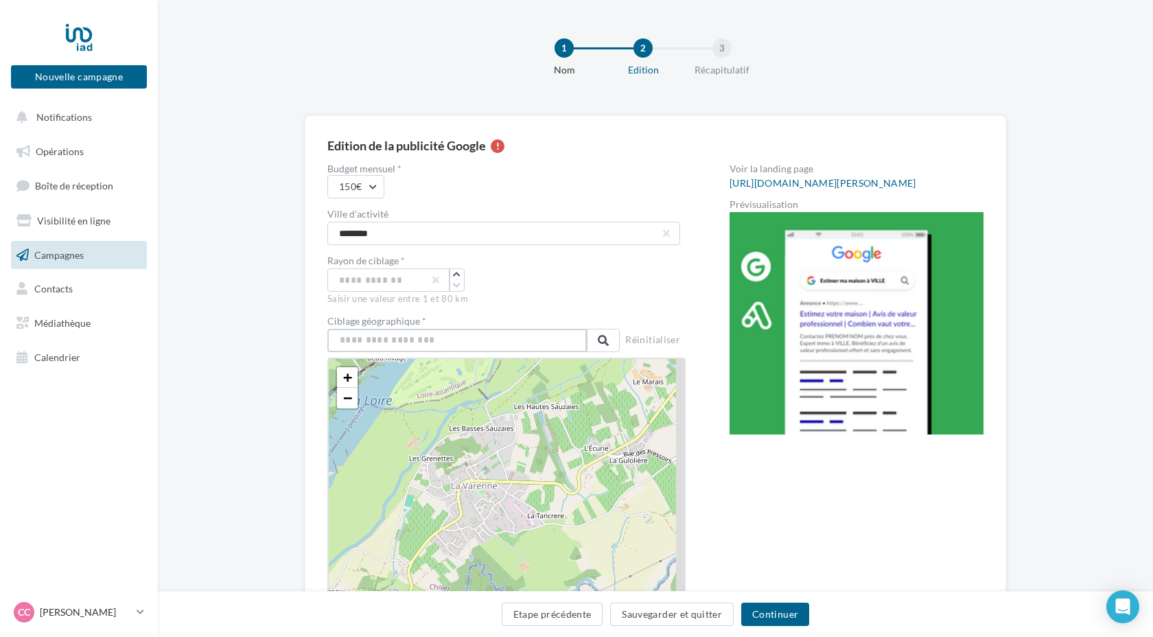
click at [452, 339] on input "text" at bounding box center [456, 340] width 259 height 23
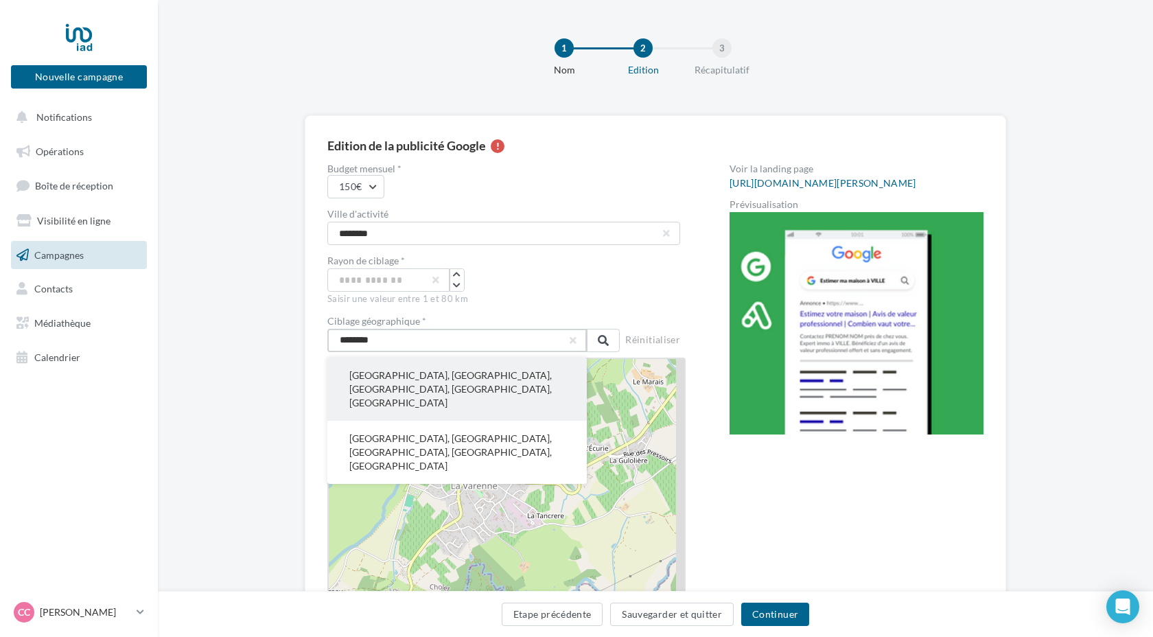
type input "********"
click at [459, 378] on button "Nanterre, Hauts-de-Seine, Île-de-France, France métropolitaine, 92000, France" at bounding box center [456, 389] width 259 height 63
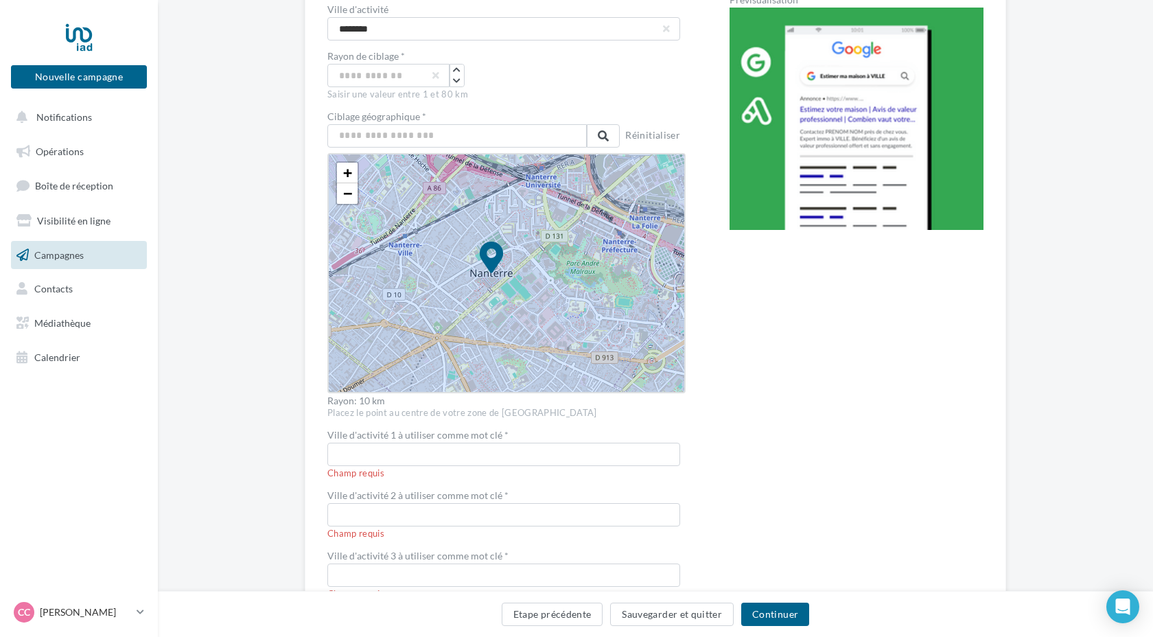
scroll to position [207, 0]
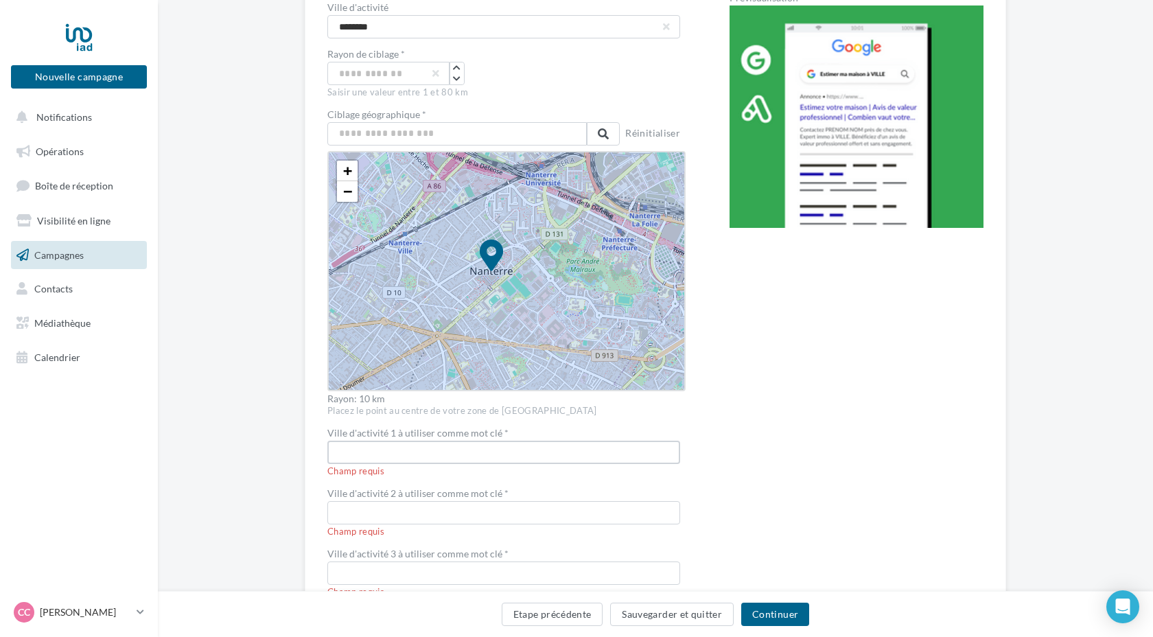
click at [342, 450] on input "text" at bounding box center [503, 452] width 353 height 23
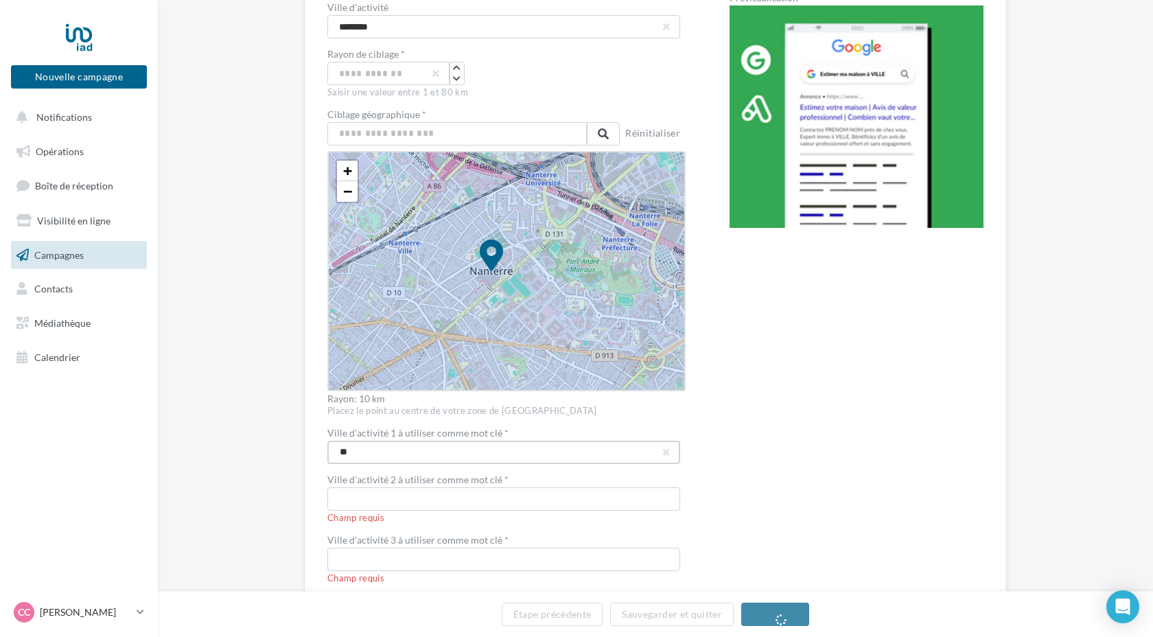
type input "*"
type input "********"
click at [333, 500] on input "text" at bounding box center [503, 498] width 353 height 23
type input "**********"
click at [334, 555] on input "text" at bounding box center [503, 545] width 353 height 23
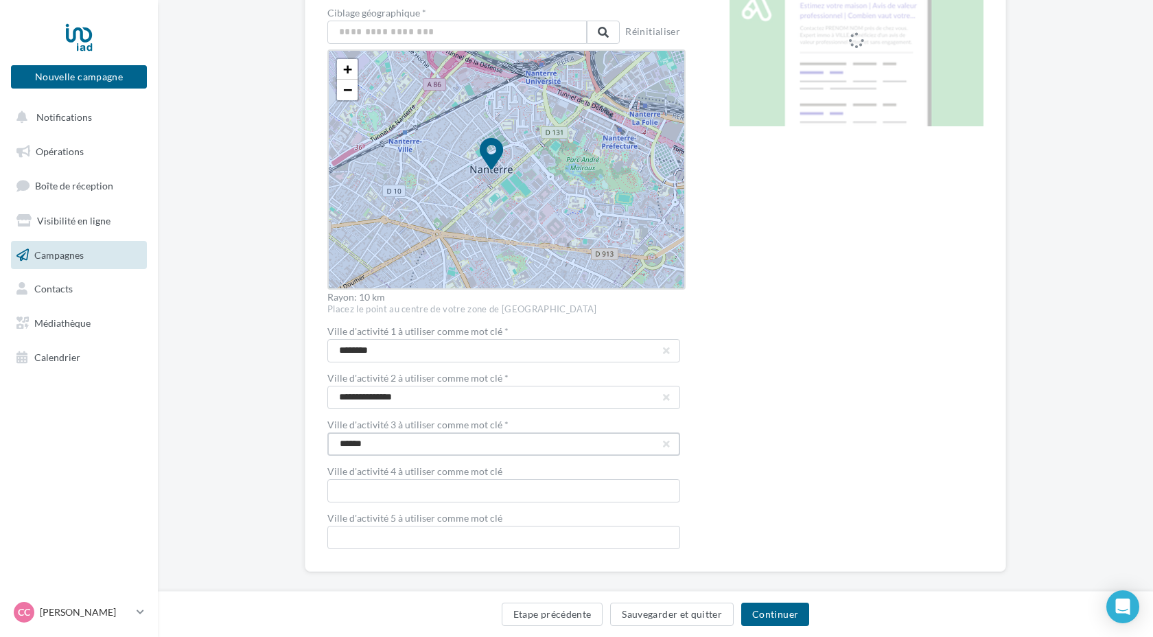
scroll to position [309, 0]
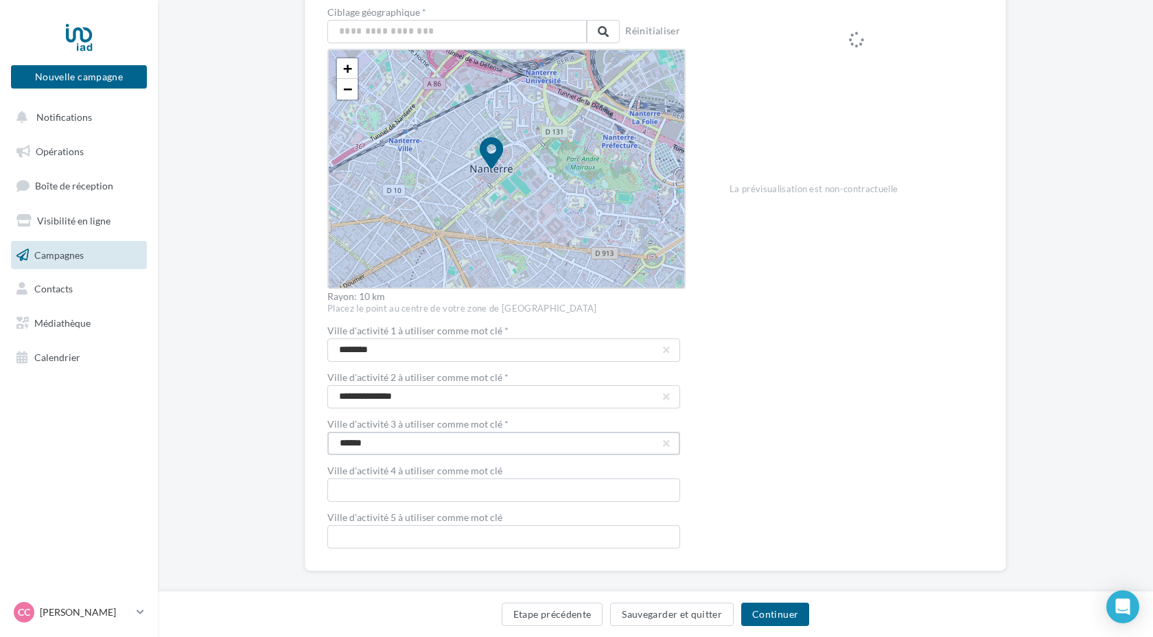
type input "******"
click at [338, 489] on input "text" at bounding box center [503, 489] width 353 height 23
type input "********"
click at [345, 536] on input "text" at bounding box center [503, 536] width 353 height 23
type input "*******"
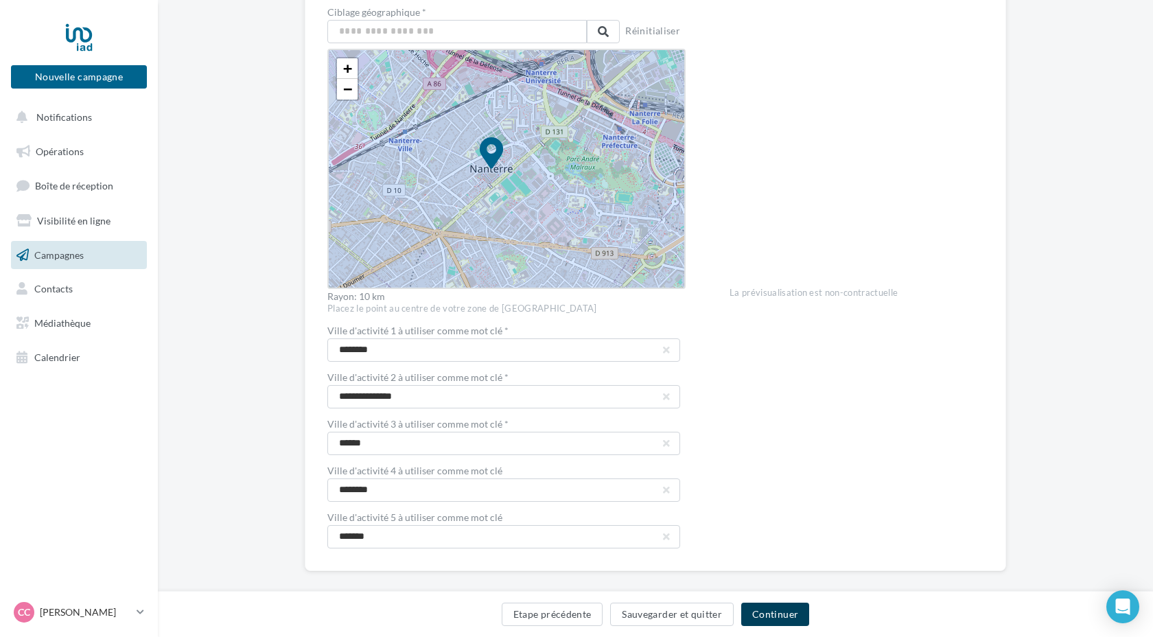
click at [794, 614] on button "Continuer" at bounding box center [775, 614] width 68 height 23
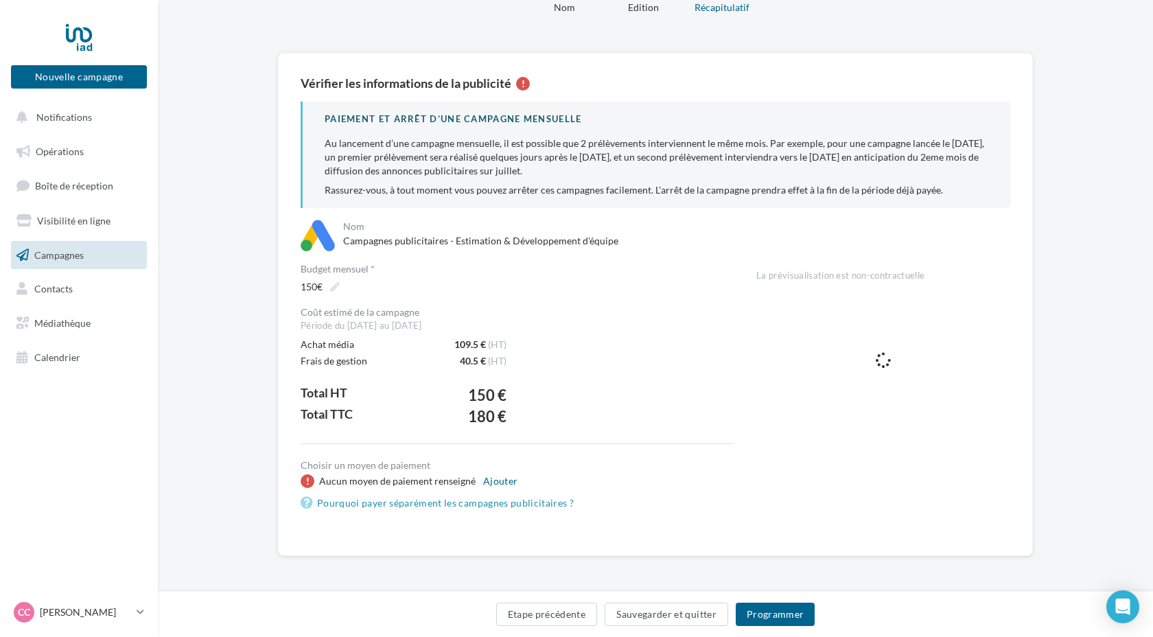
scroll to position [63, 0]
click at [496, 481] on button "Ajouter" at bounding box center [500, 481] width 45 height 16
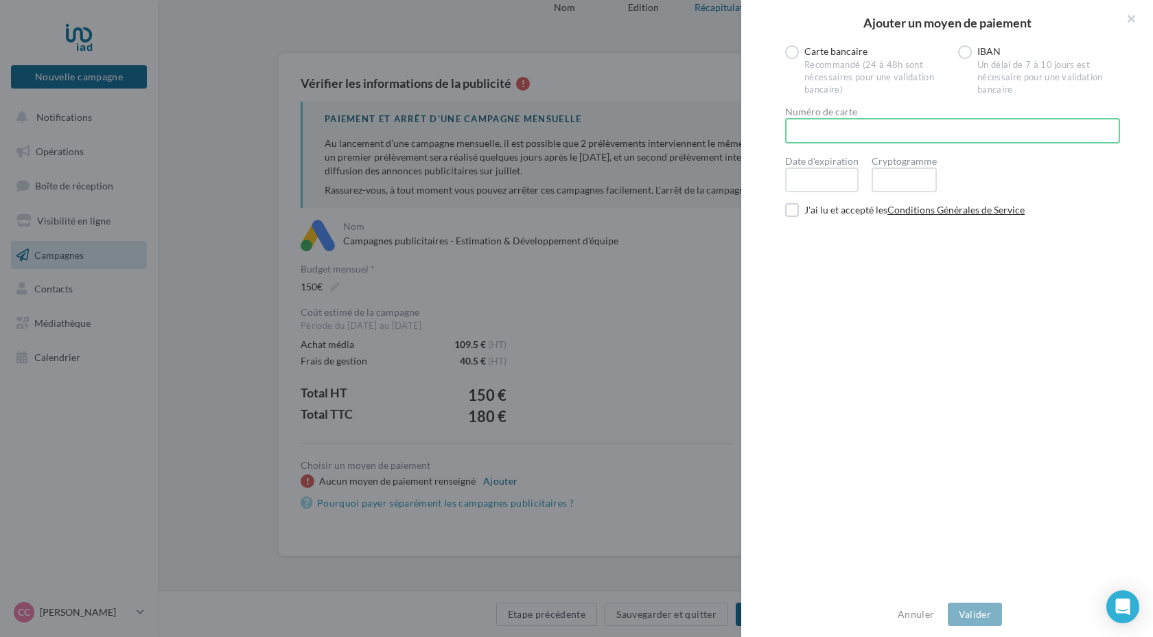
click at [851, 176] on div at bounding box center [821, 180] width 73 height 25
click at [794, 212] on label at bounding box center [792, 210] width 14 height 14
click at [989, 614] on button "Valider" at bounding box center [975, 614] width 54 height 23
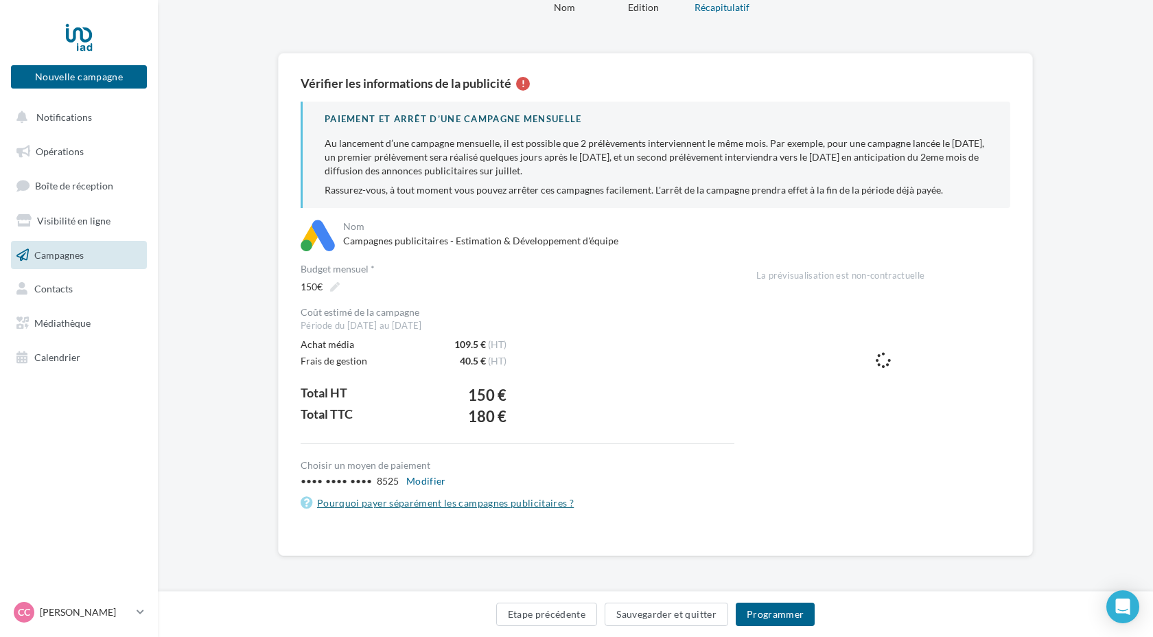
click at [424, 505] on link "Pourquoi payer séparément les campagnes publicitaires ?" at bounding box center [518, 503] width 434 height 16
click at [682, 614] on button "Sauvegarder et quitter" at bounding box center [667, 614] width 124 height 23
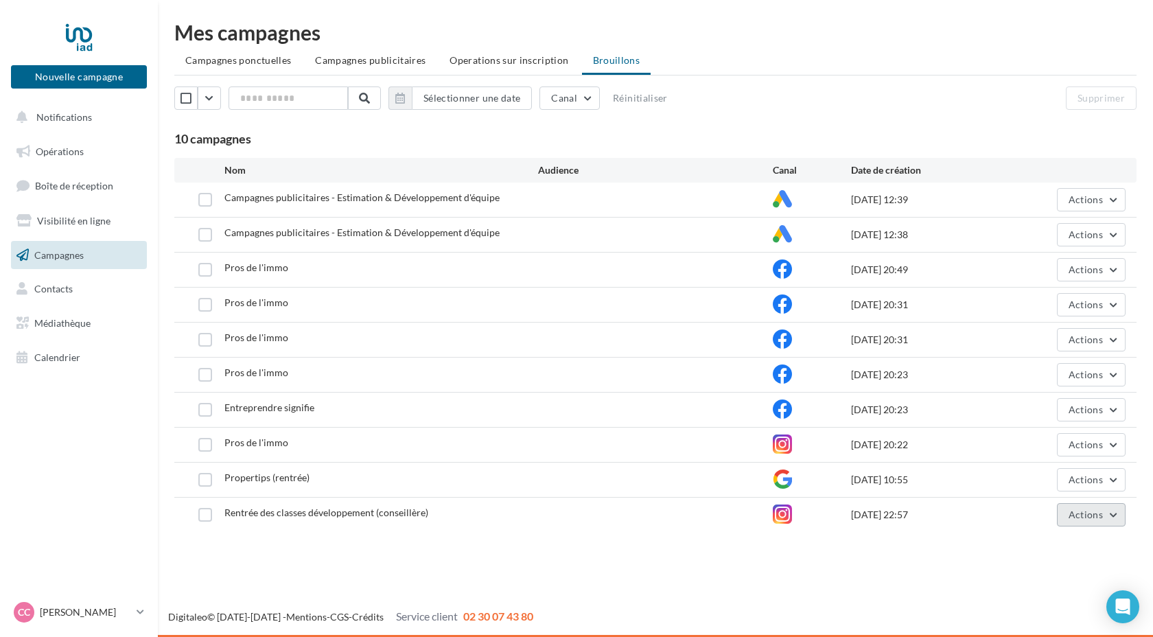
click at [1111, 517] on button "Actions" at bounding box center [1091, 514] width 69 height 23
click at [1064, 488] on button "Supprimer" at bounding box center [1057, 483] width 137 height 36
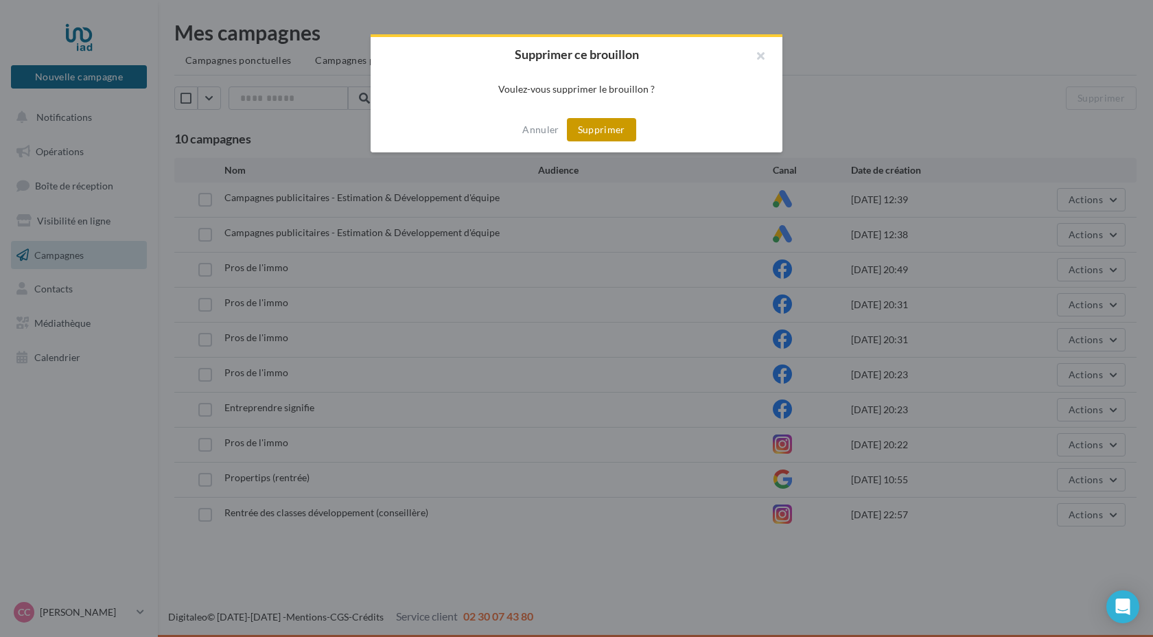
click at [607, 133] on button "Supprimer" at bounding box center [601, 129] width 69 height 23
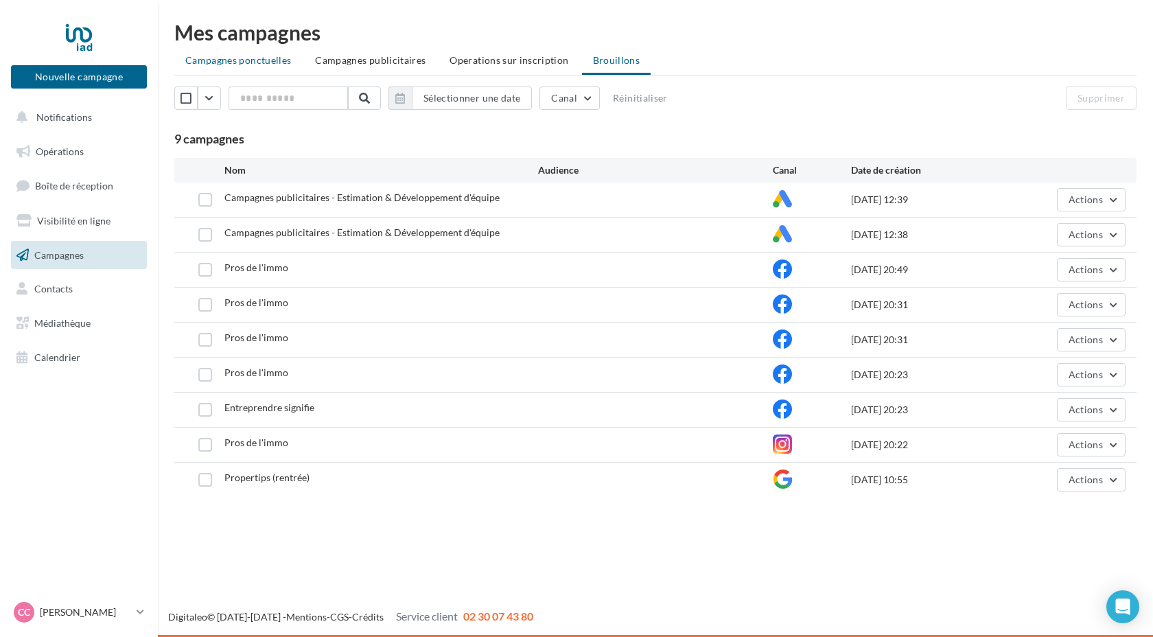
click at [235, 65] on span "Campagnes ponctuelles" at bounding box center [238, 60] width 106 height 12
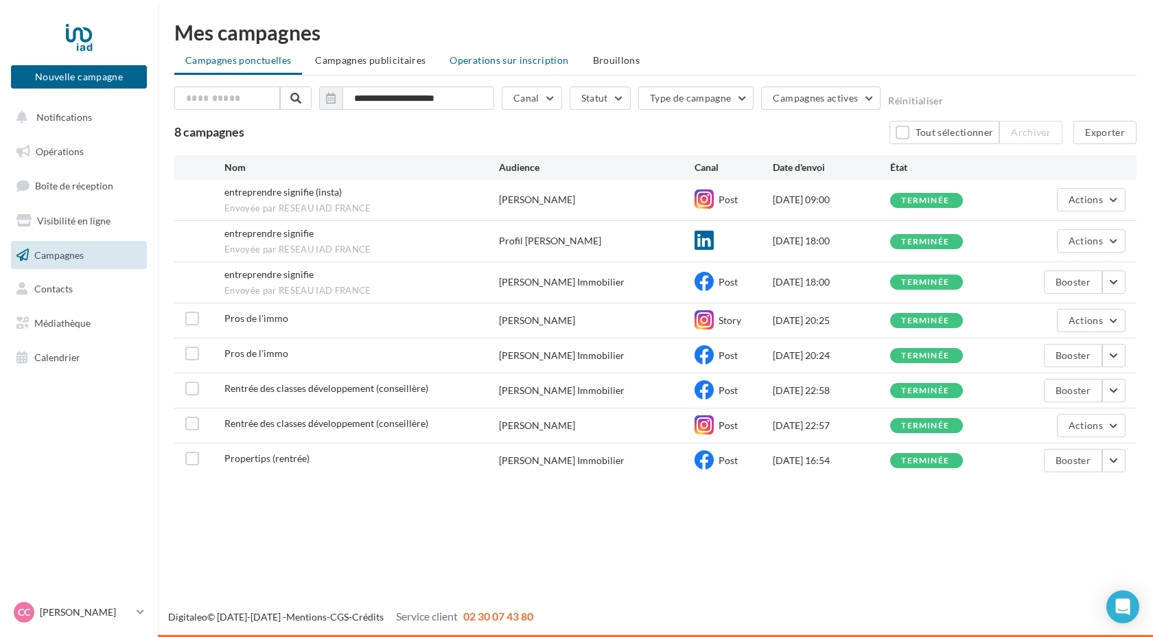
click at [500, 60] on span "Operations sur inscription" at bounding box center [509, 60] width 119 height 12
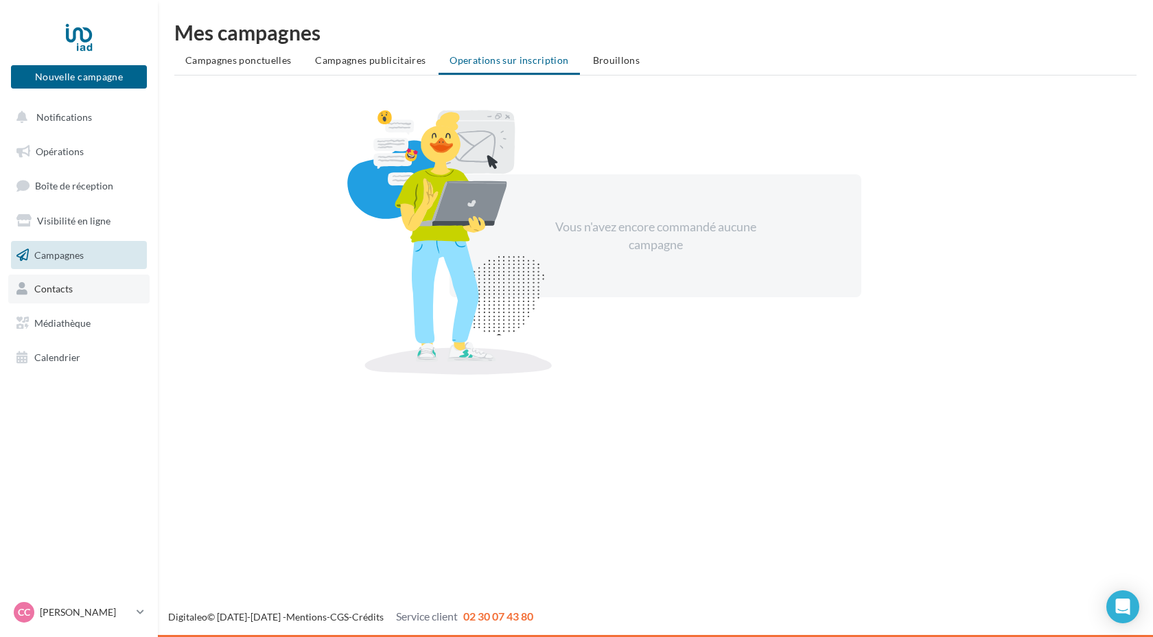
click at [58, 295] on link "Contacts" at bounding box center [78, 289] width 141 height 29
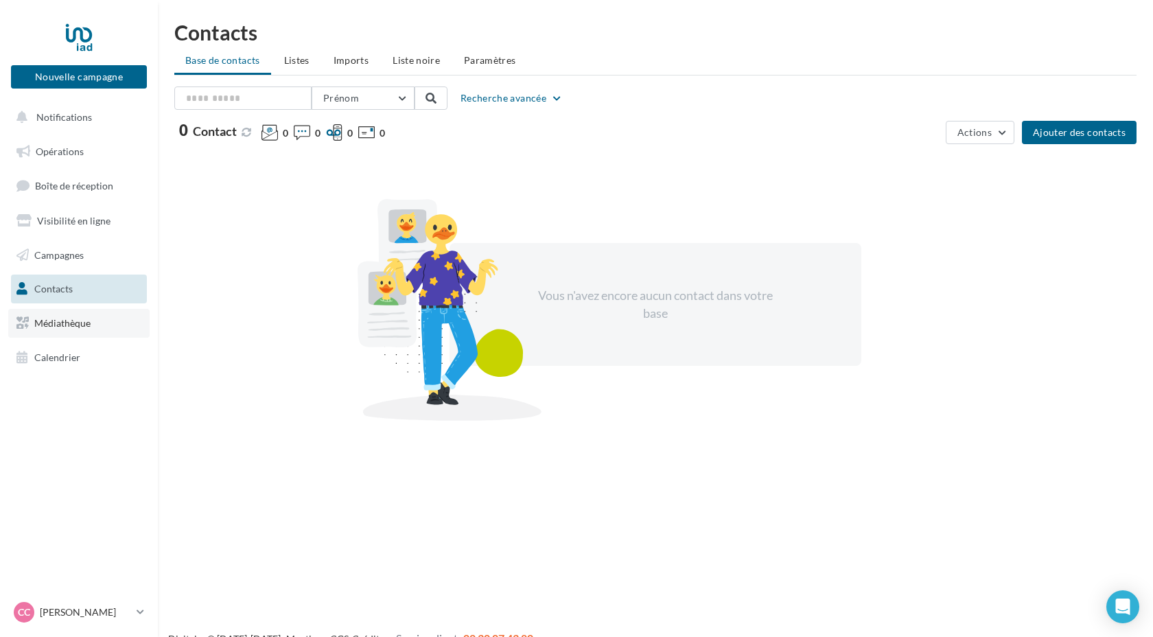
click at [60, 321] on span "Médiathèque" at bounding box center [62, 323] width 56 height 12
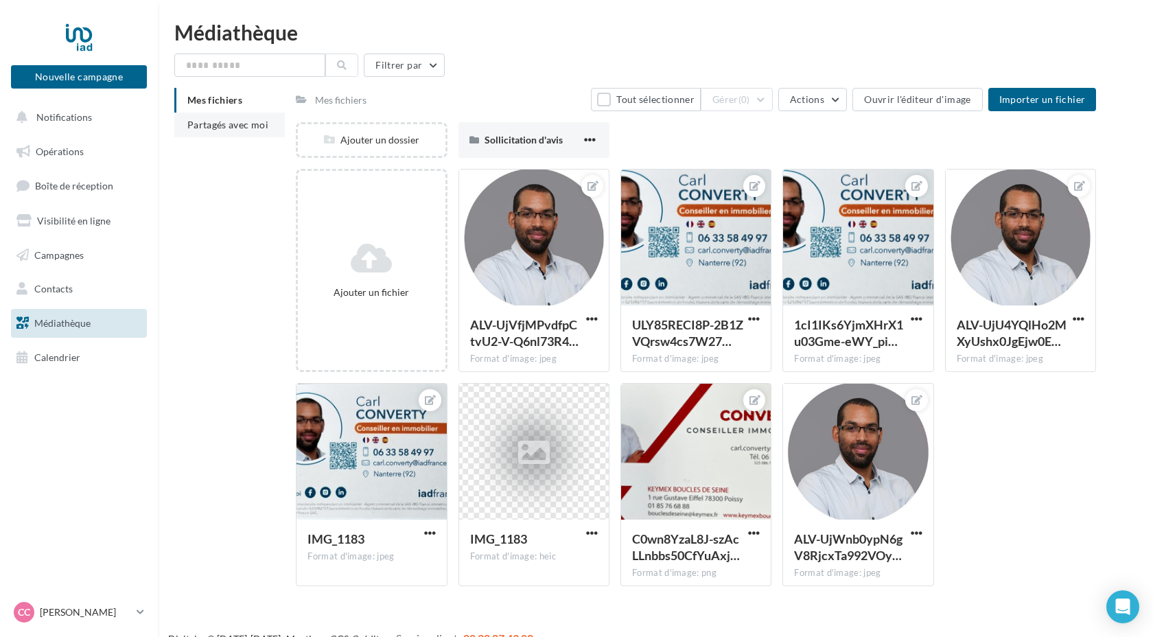
click at [233, 128] on span "Partagés avec moi" at bounding box center [227, 125] width 81 height 12
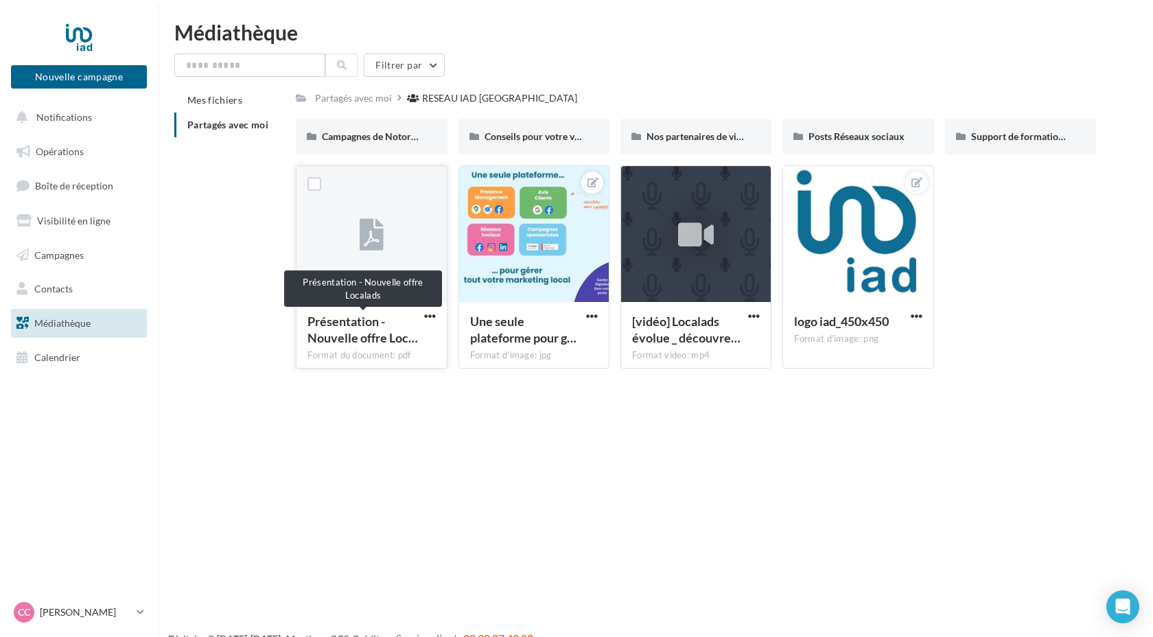
click at [339, 331] on span "Présentation - Nouvelle offre Loc…" at bounding box center [363, 330] width 111 height 32
click at [345, 278] on div at bounding box center [372, 234] width 150 height 137
click at [360, 144] on div "Campagnes de Notoriété" at bounding box center [371, 137] width 151 height 36
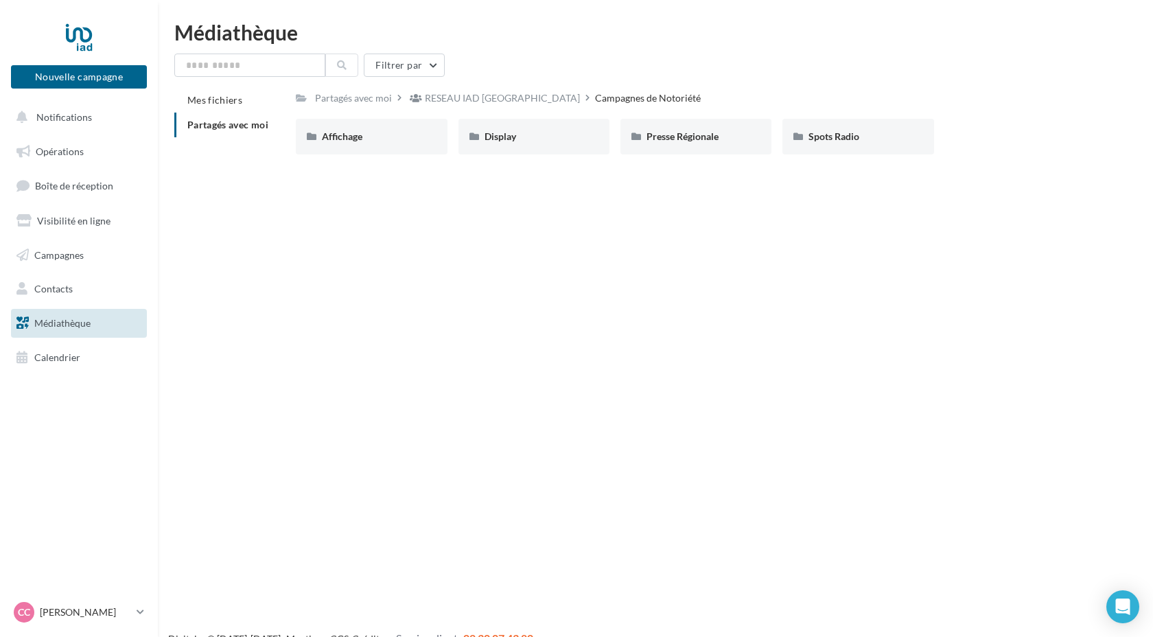
click at [244, 128] on span "Partagés avec moi" at bounding box center [227, 125] width 81 height 12
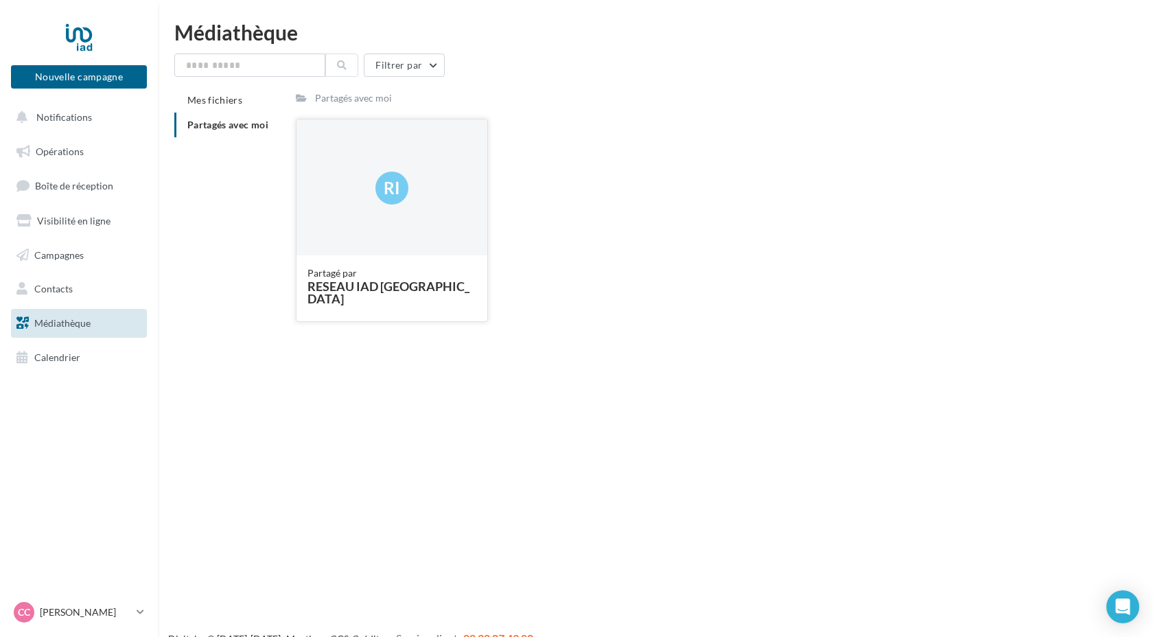
click at [397, 197] on span "RI" at bounding box center [392, 187] width 16 height 23
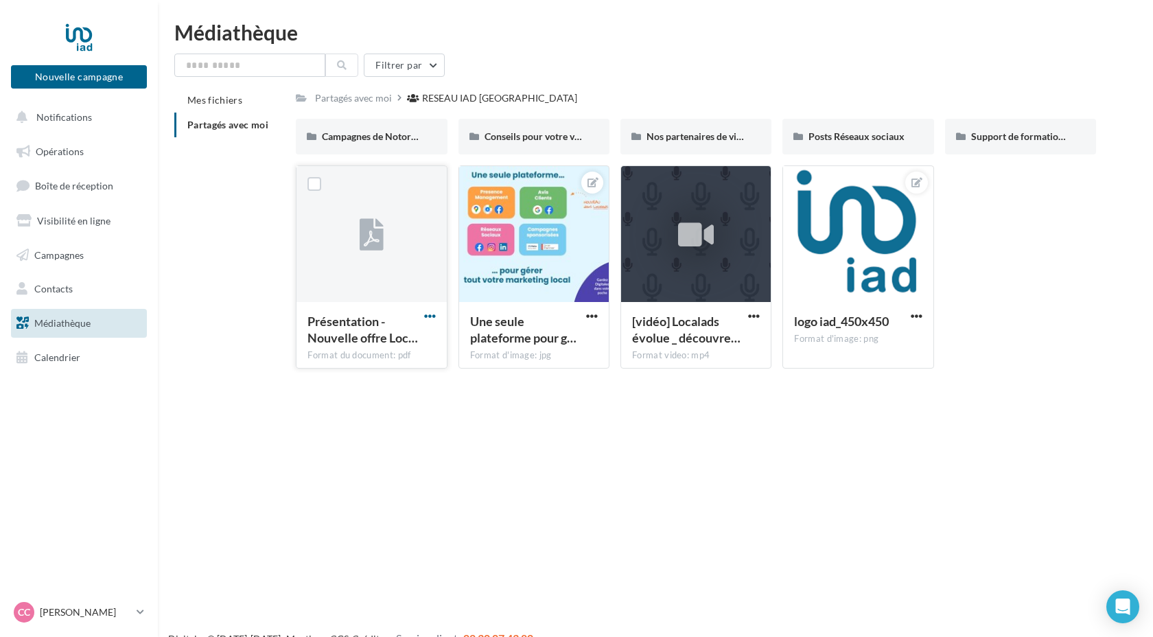
click at [435, 314] on span "button" at bounding box center [430, 316] width 12 height 12
click at [394, 348] on button "Télécharger" at bounding box center [369, 343] width 137 height 36
click at [67, 294] on span "Contacts" at bounding box center [53, 289] width 38 height 12
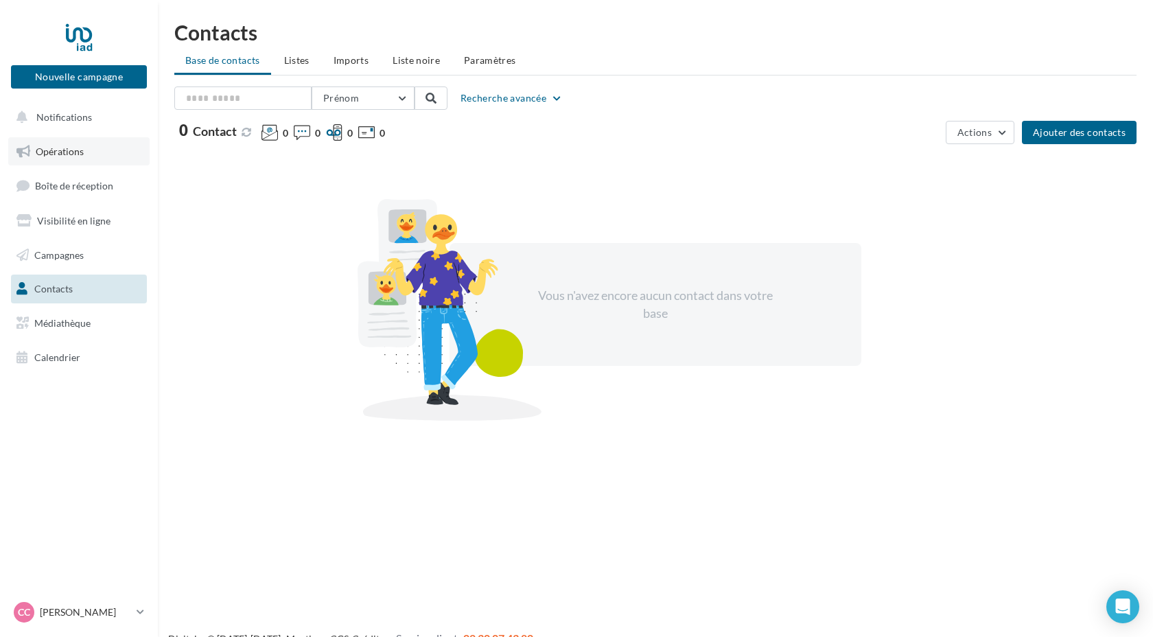
click at [69, 157] on link "Opérations" at bounding box center [78, 151] width 141 height 29
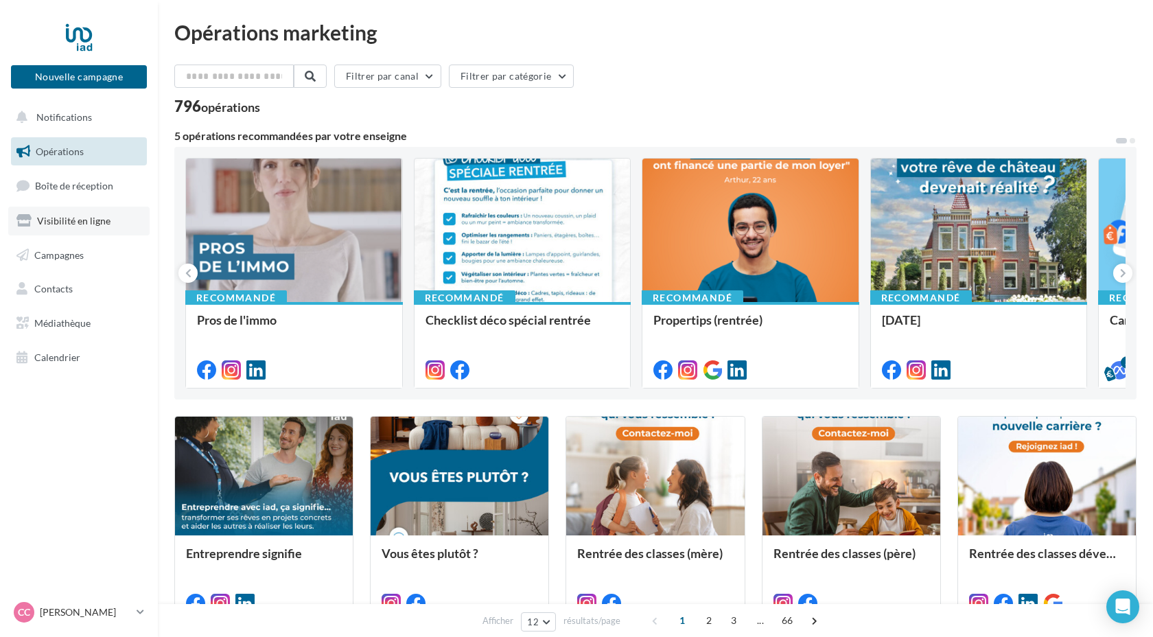
click at [69, 220] on span "Visibilité en ligne" at bounding box center [73, 221] width 73 height 12
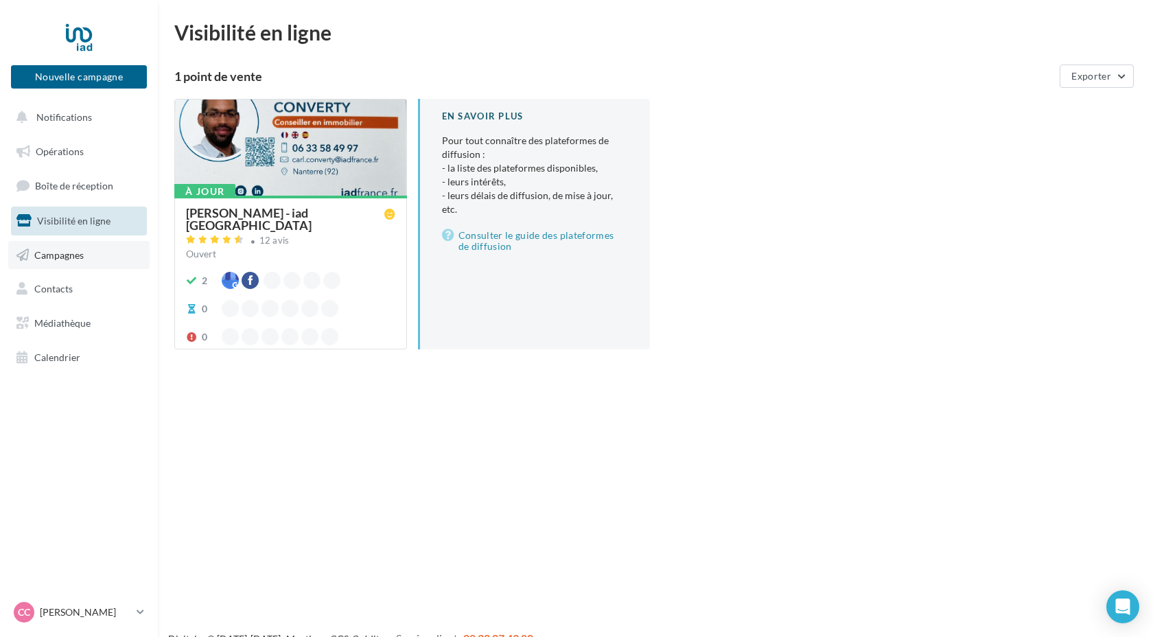
click at [70, 257] on span "Campagnes" at bounding box center [58, 255] width 49 height 12
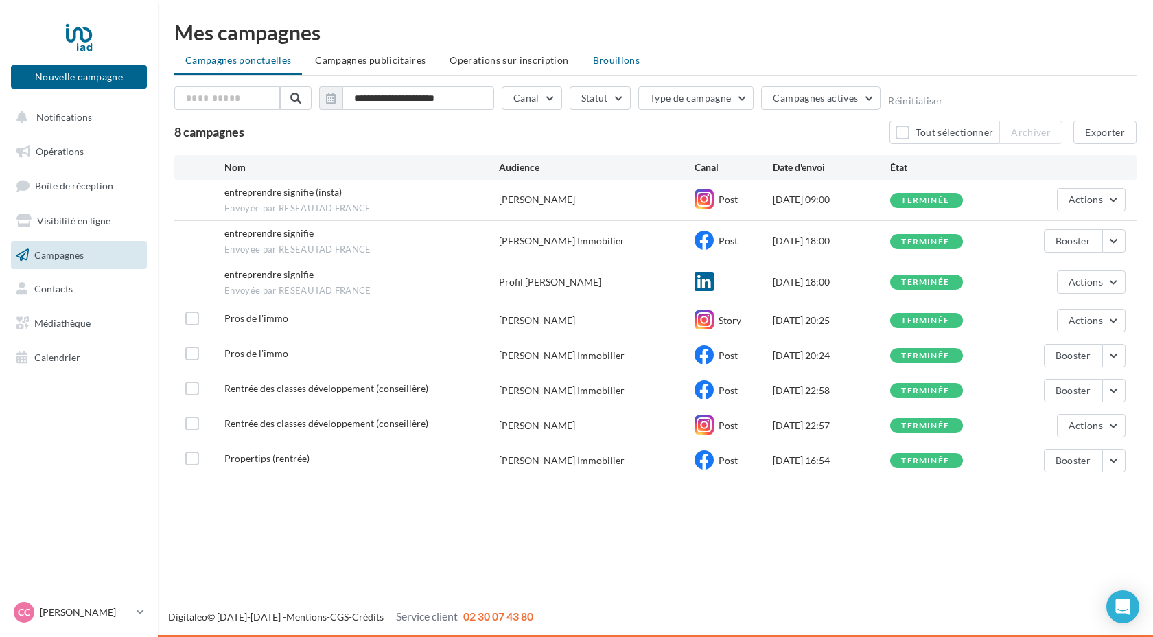
click at [608, 63] on span "Brouillons" at bounding box center [616, 60] width 47 height 12
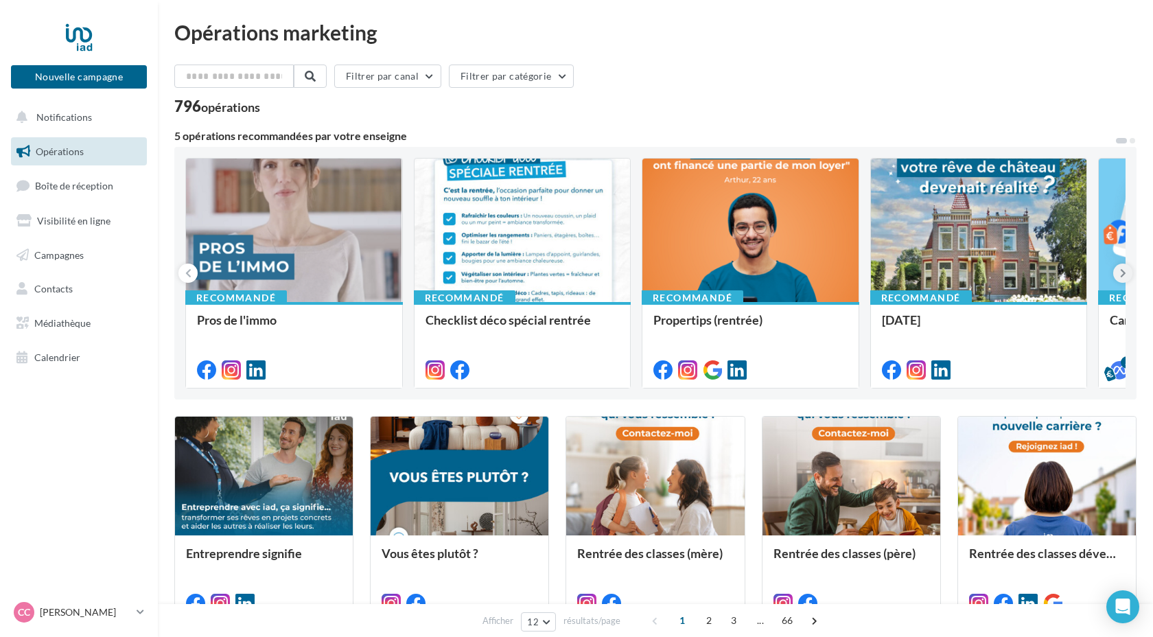
click at [1124, 274] on icon at bounding box center [1123, 273] width 6 height 14
